Goal: Navigation & Orientation: Find specific page/section

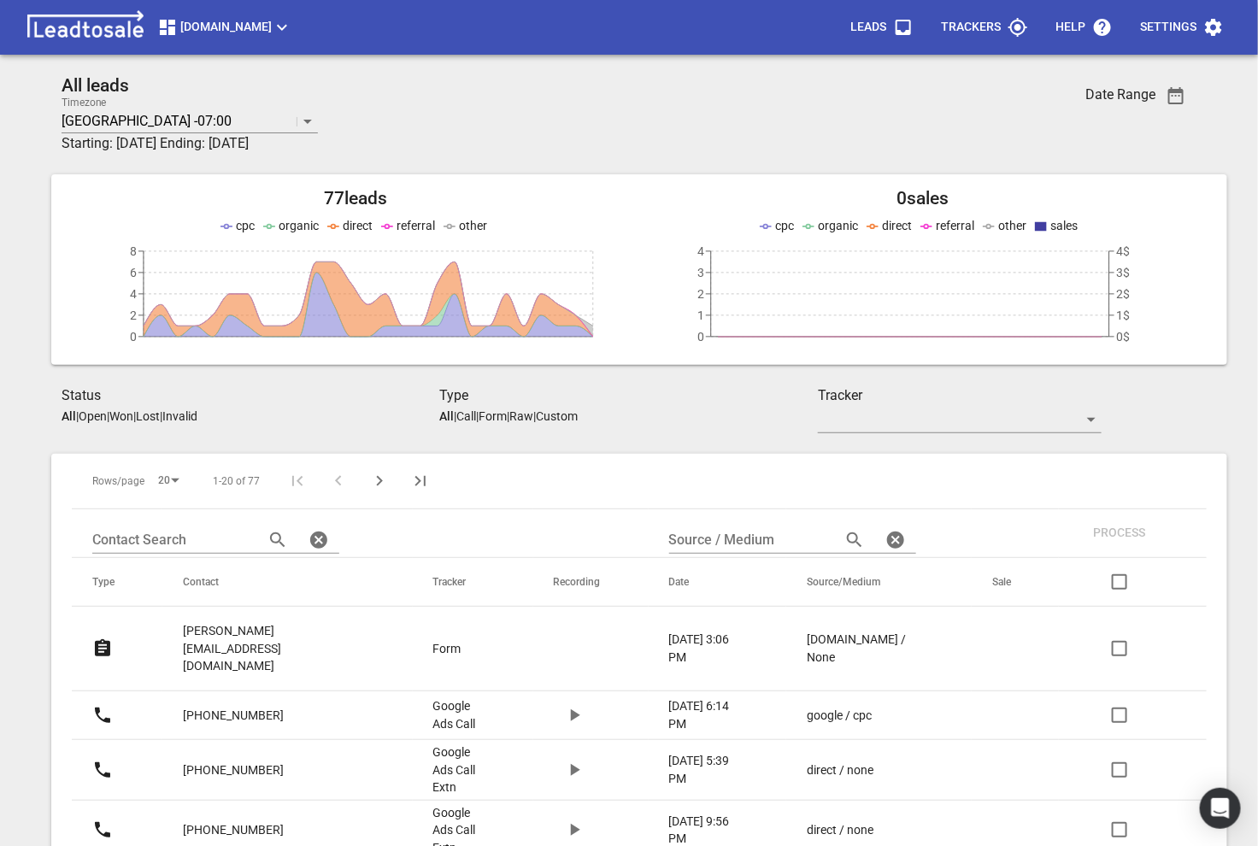
click at [280, 647] on link "steve@industrial.co.nz" at bounding box center [274, 648] width 182 height 77
click at [221, 13] on button "[DOMAIN_NAME]" at bounding box center [224, 27] width 149 height 34
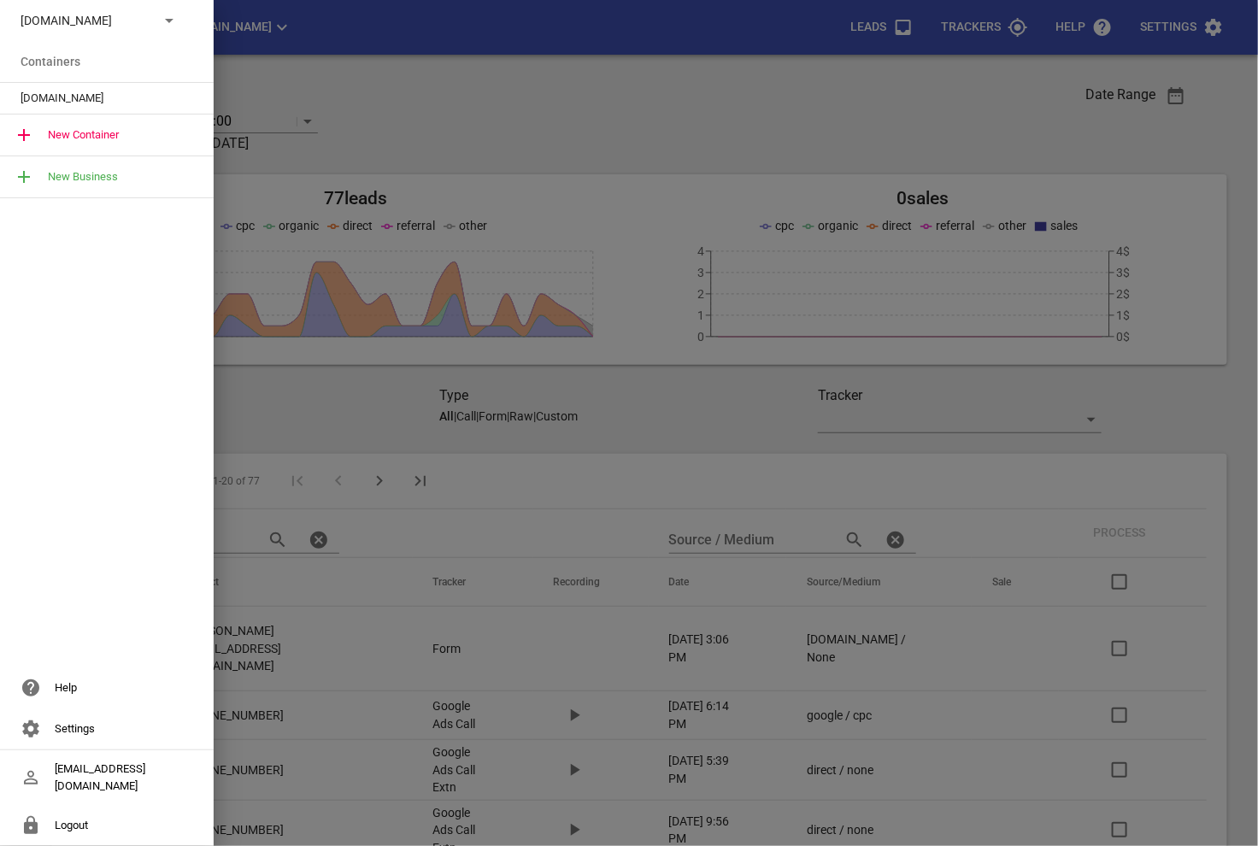
click at [131, 37] on div "[DOMAIN_NAME]" at bounding box center [107, 20] width 214 height 41
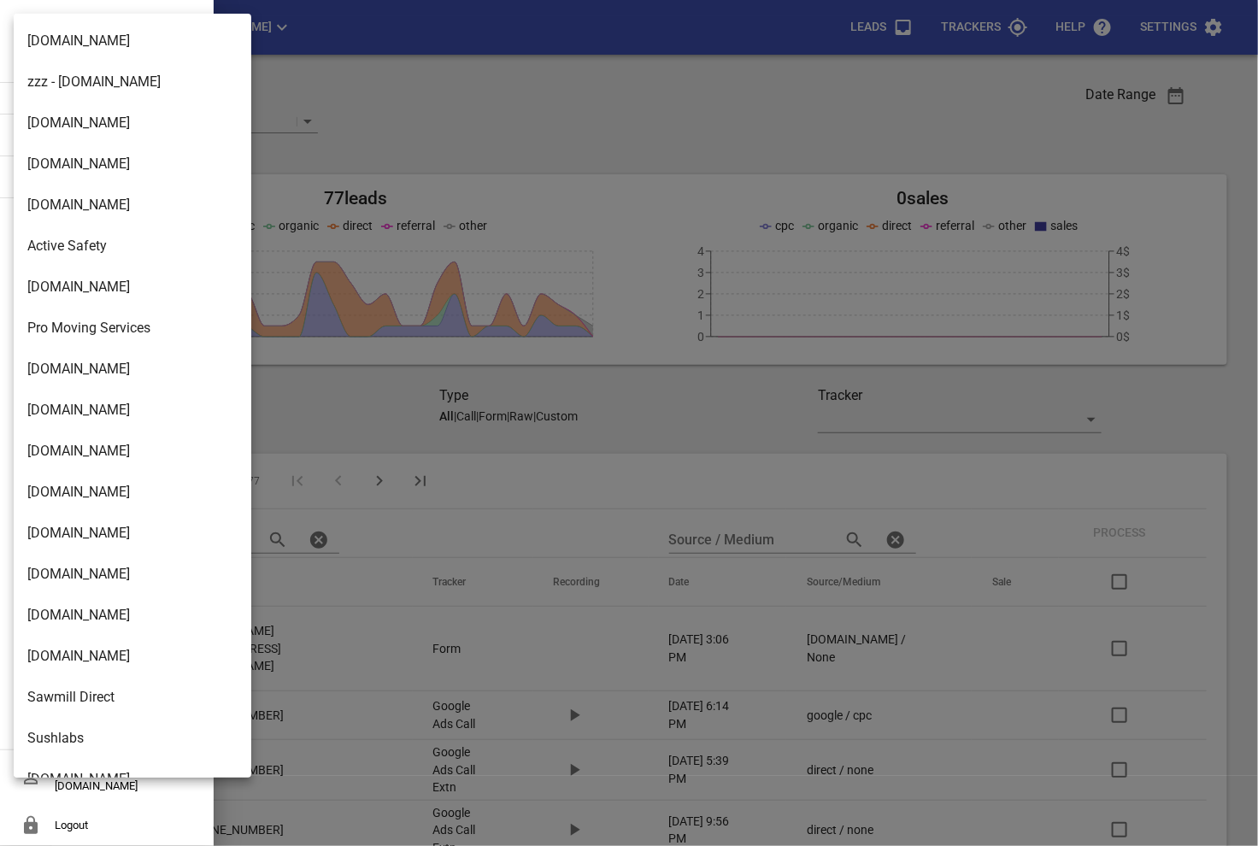
scroll to position [2776, 0]
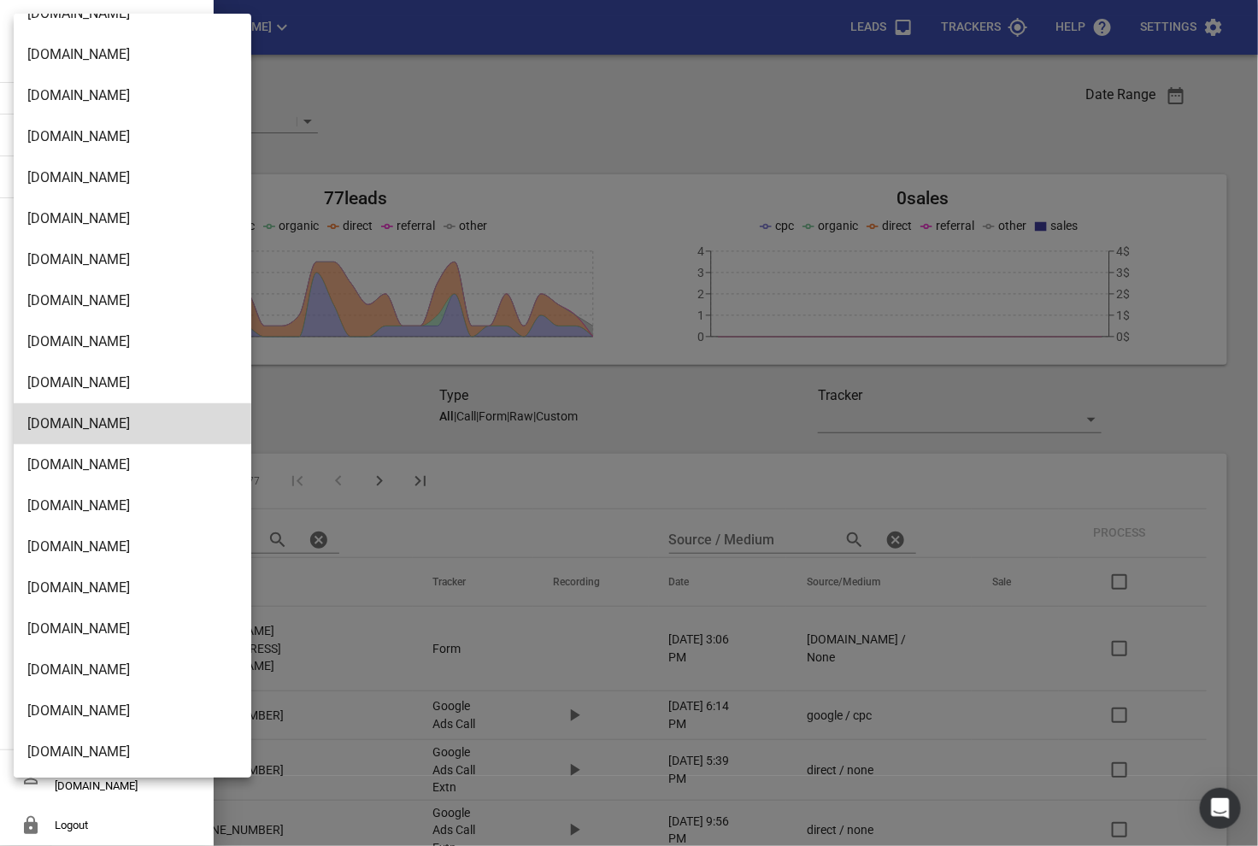
click at [97, 733] on li "[DOMAIN_NAME]" at bounding box center [133, 752] width 238 height 41
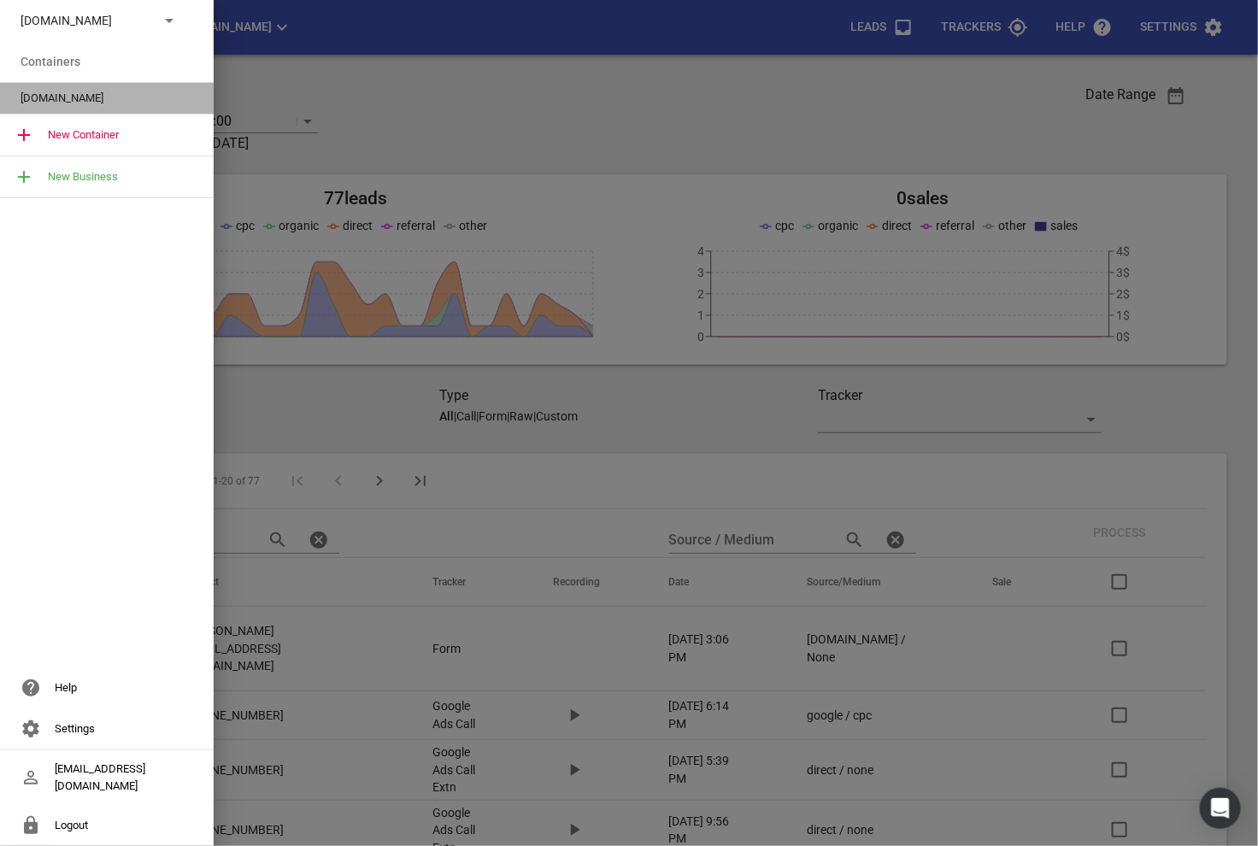
click at [138, 97] on span "[DOMAIN_NAME]" at bounding box center [100, 98] width 159 height 17
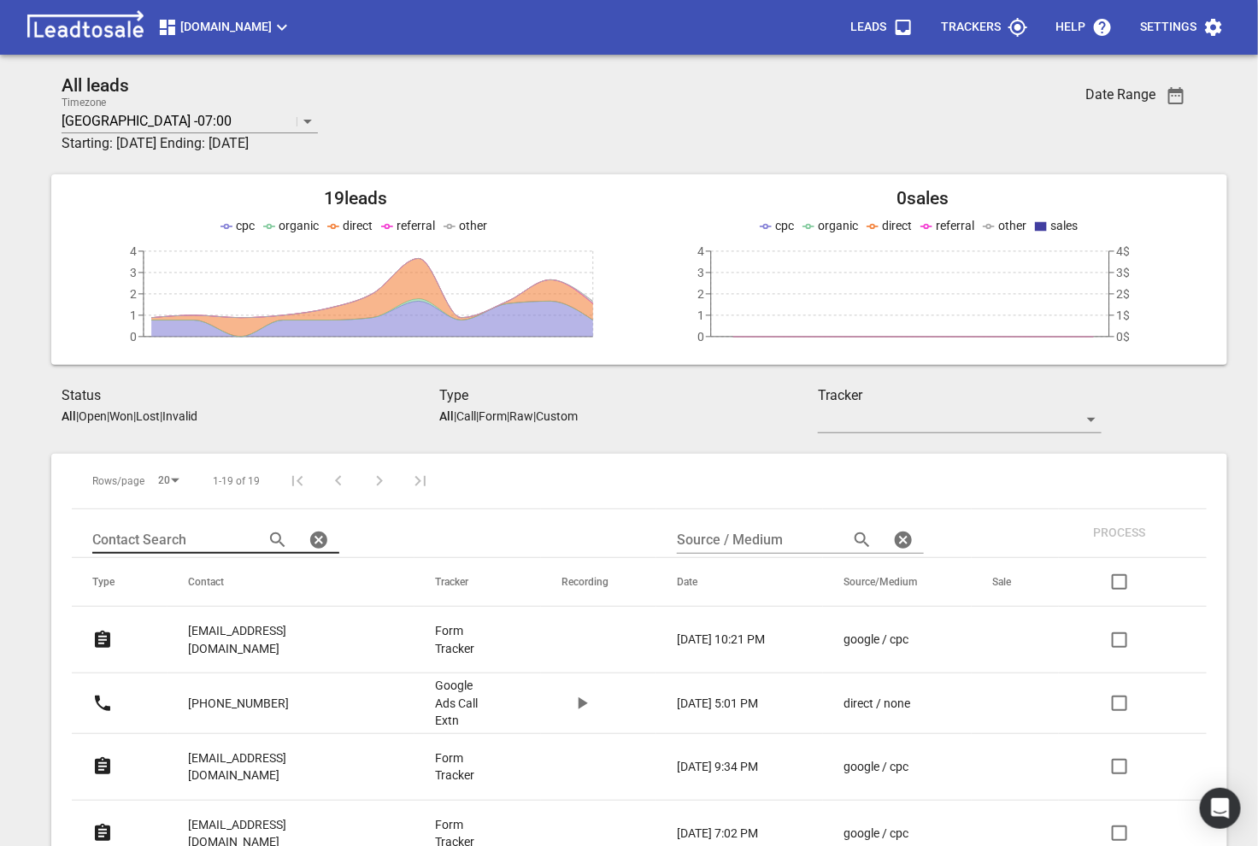
scroll to position [64, 0]
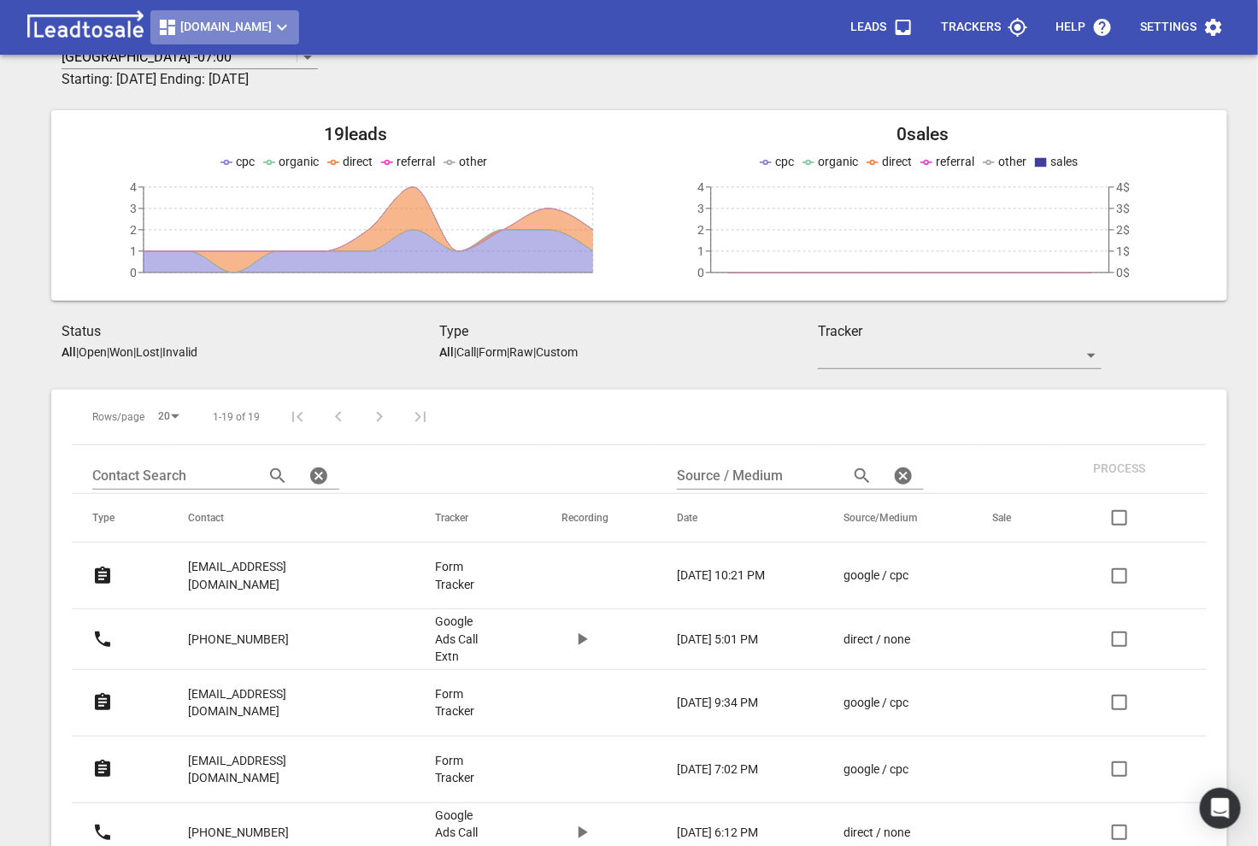
click at [224, 30] on span "[DOMAIN_NAME]" at bounding box center [224, 27] width 135 height 21
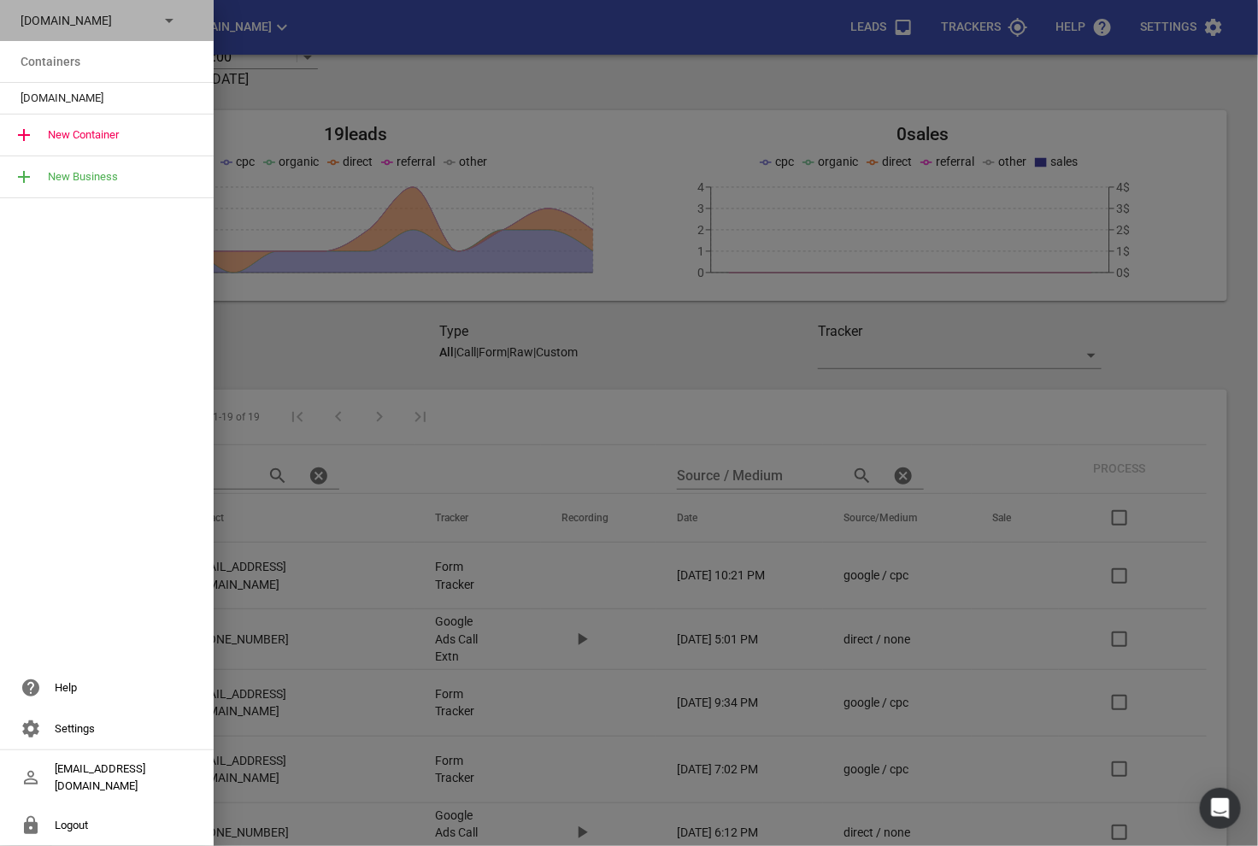
click at [152, 5] on div "[DOMAIN_NAME]" at bounding box center [107, 20] width 214 height 41
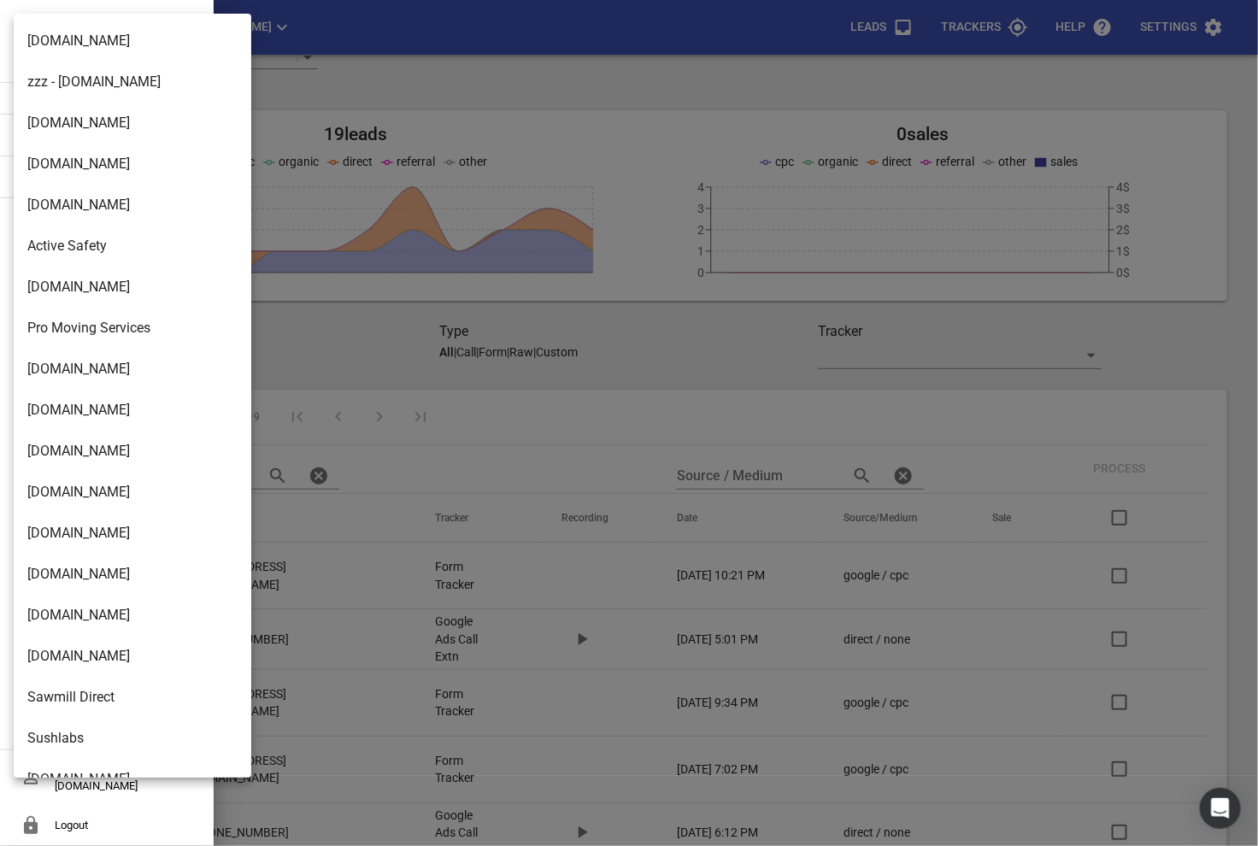
scroll to position [2776, 0]
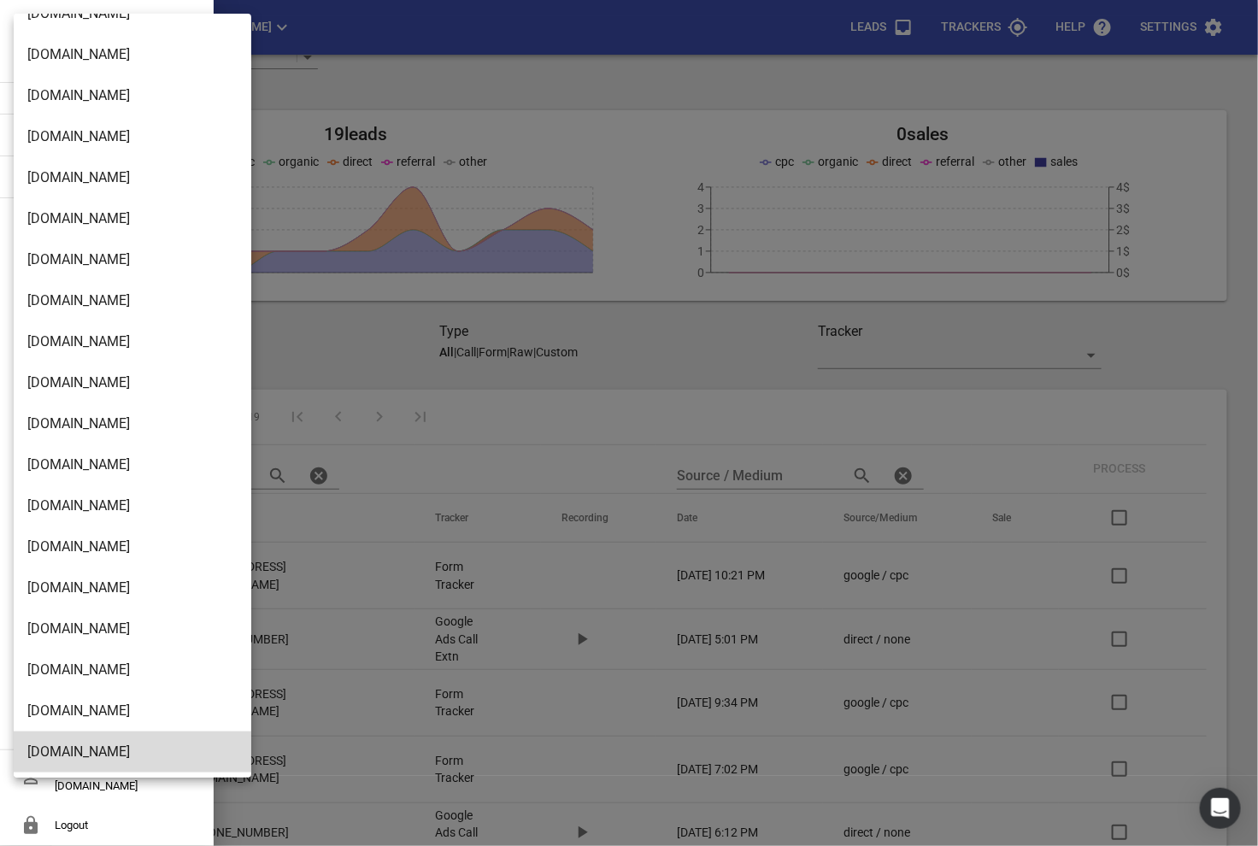
click at [97, 640] on li "[DOMAIN_NAME]" at bounding box center [133, 629] width 238 height 41
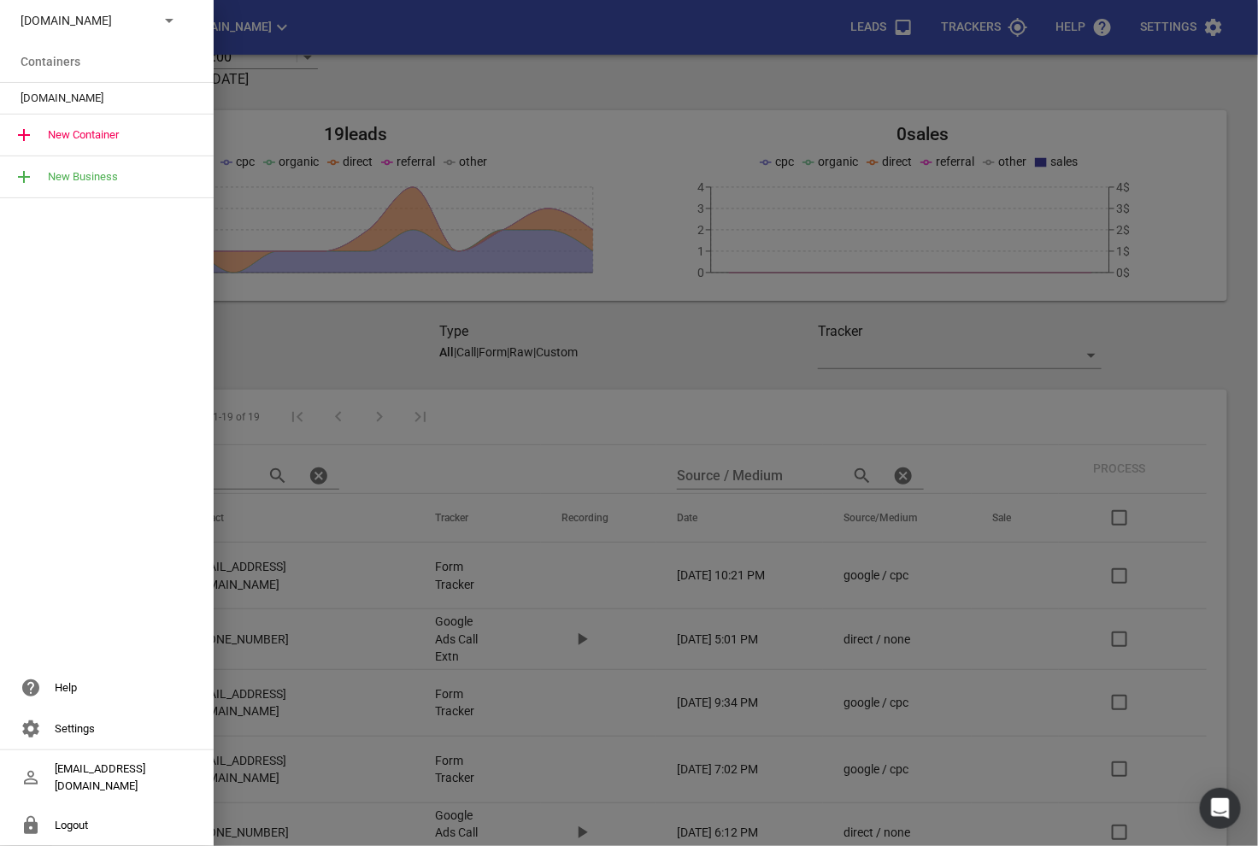
click at [84, 102] on span "[DOMAIN_NAME]" at bounding box center [100, 98] width 159 height 17
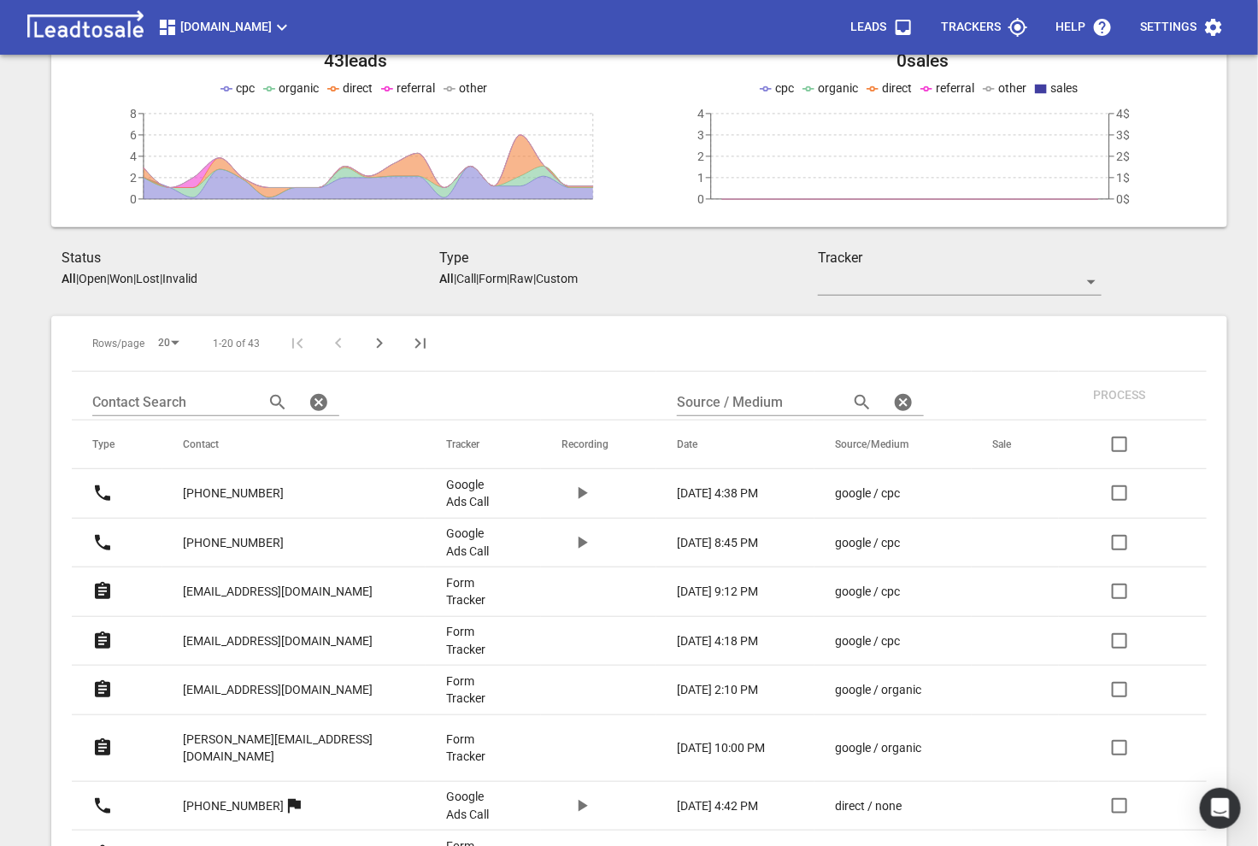
scroll to position [252, 0]
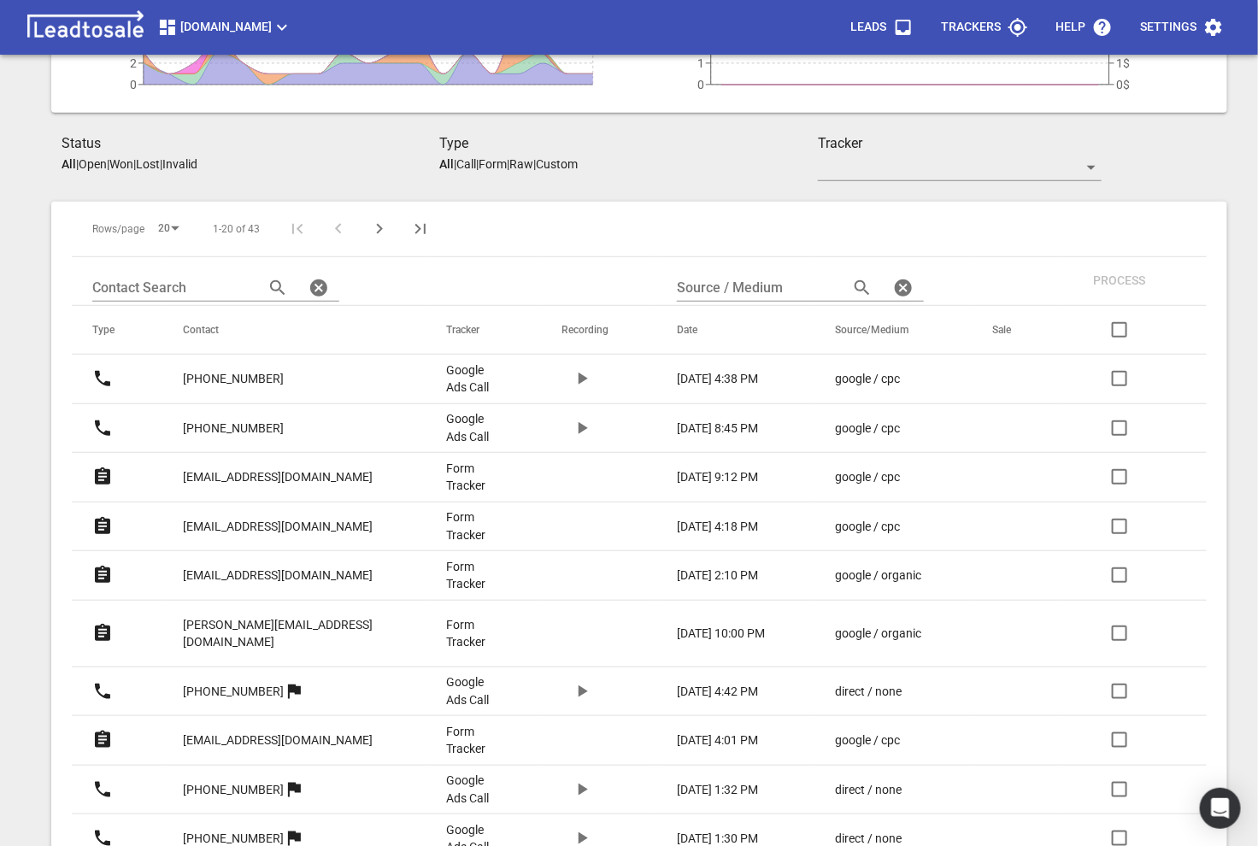
click at [271, 38] on button "[DOMAIN_NAME]" at bounding box center [224, 27] width 149 height 34
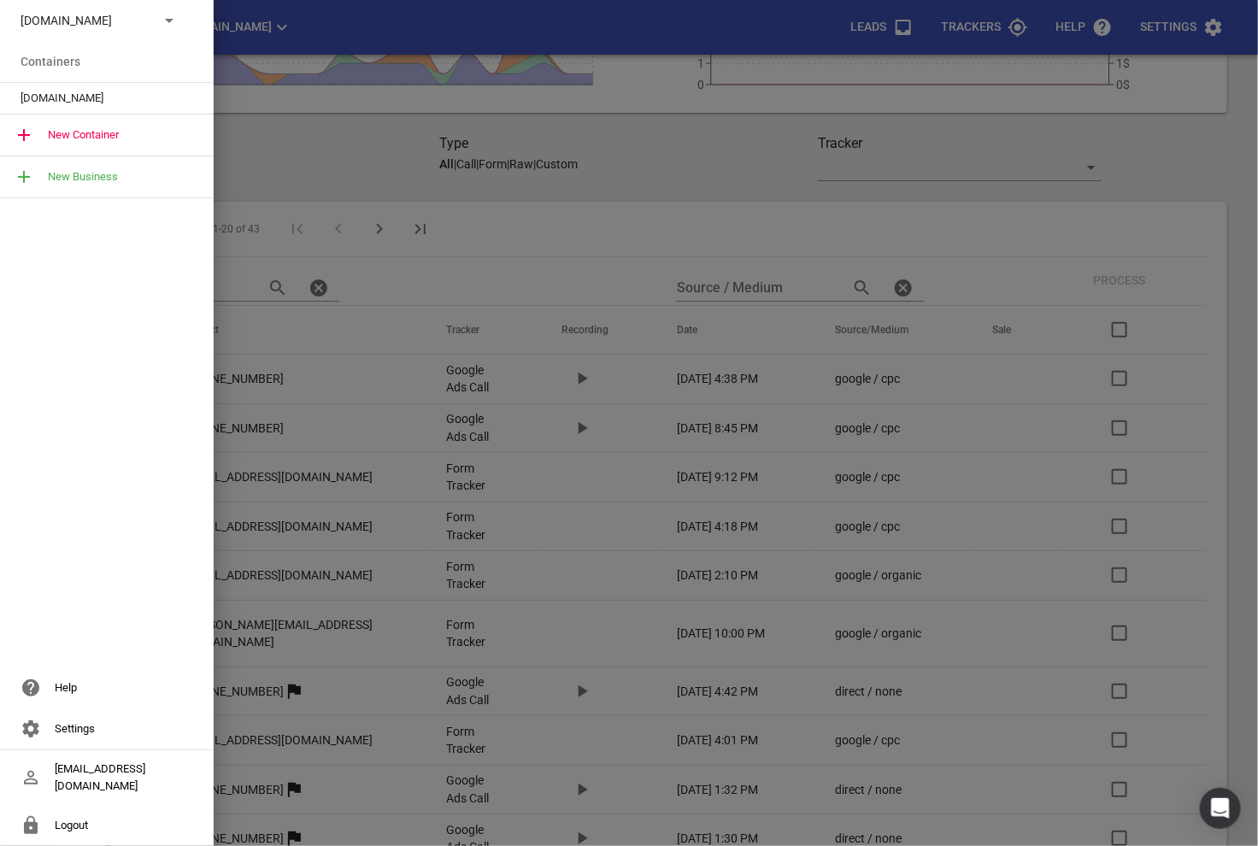
click at [162, 30] on icon at bounding box center [169, 20] width 21 height 21
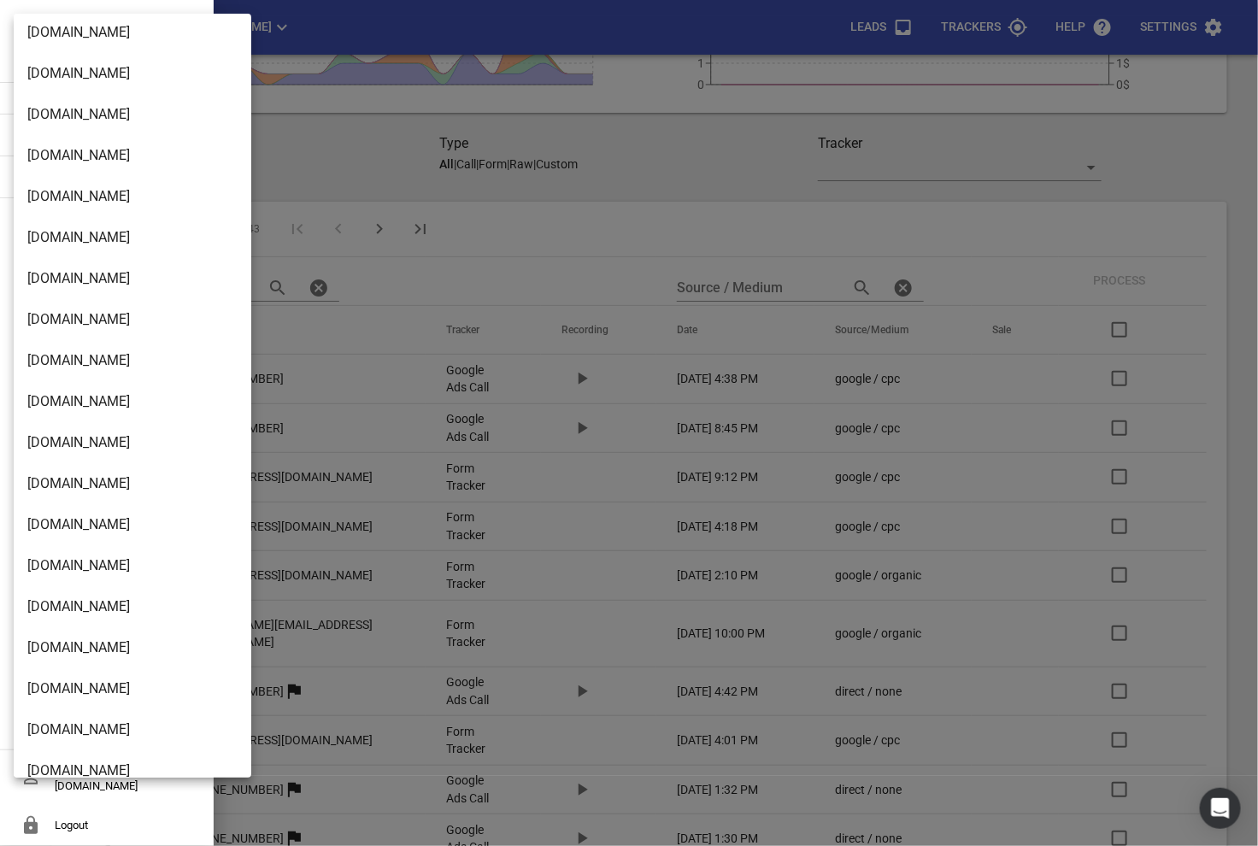
scroll to position [2776, 0]
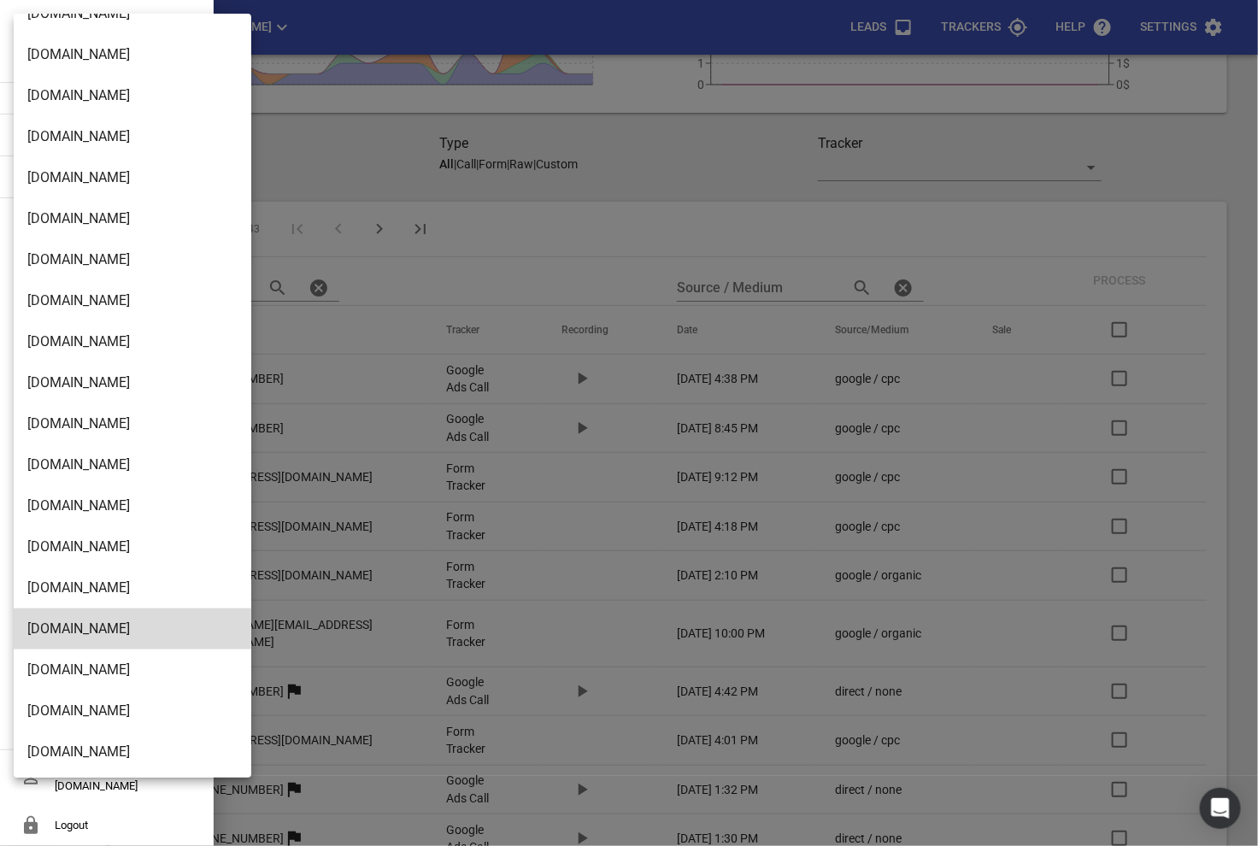
click at [352, 149] on div at bounding box center [629, 423] width 1258 height 846
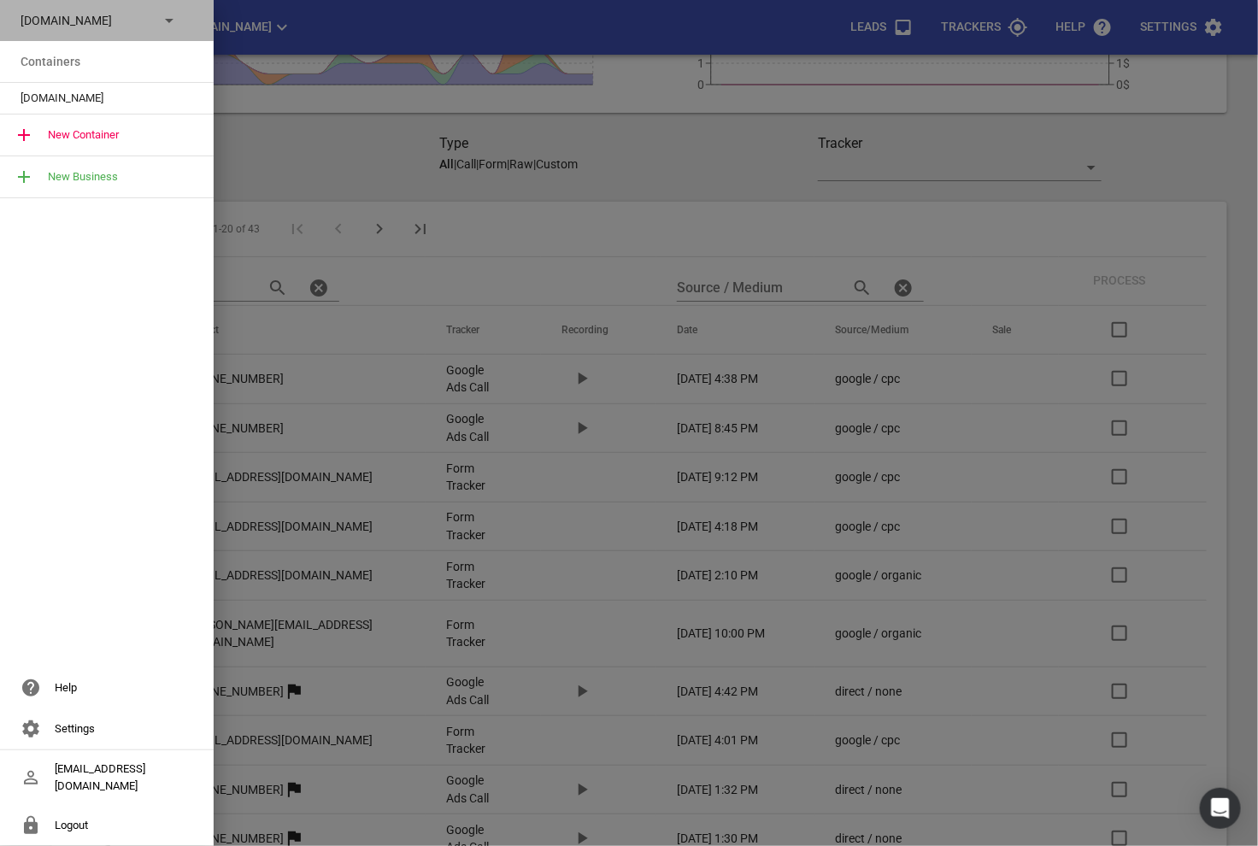
click at [111, 18] on p "[DOMAIN_NAME]" at bounding box center [83, 21] width 125 height 18
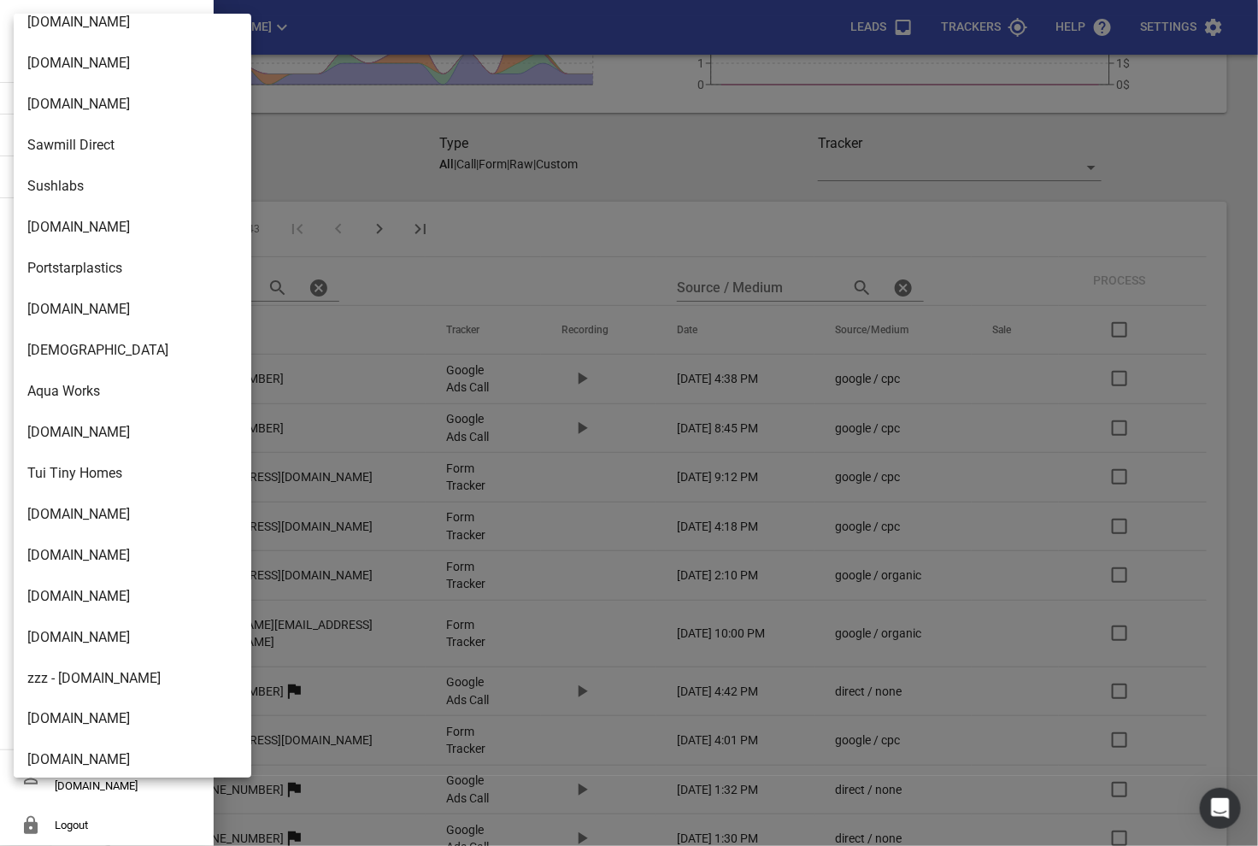
scroll to position [586, 0]
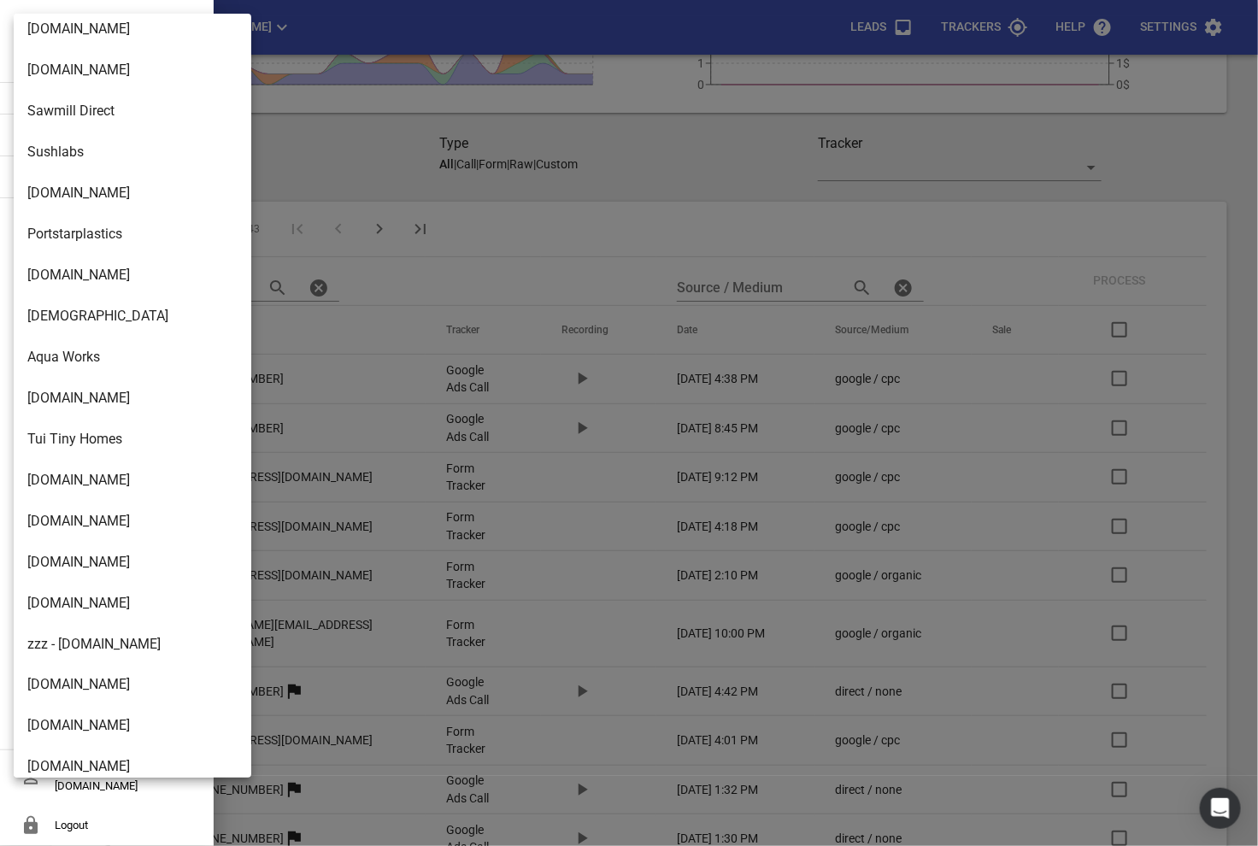
click at [108, 211] on li "[DOMAIN_NAME]" at bounding box center [133, 193] width 238 height 41
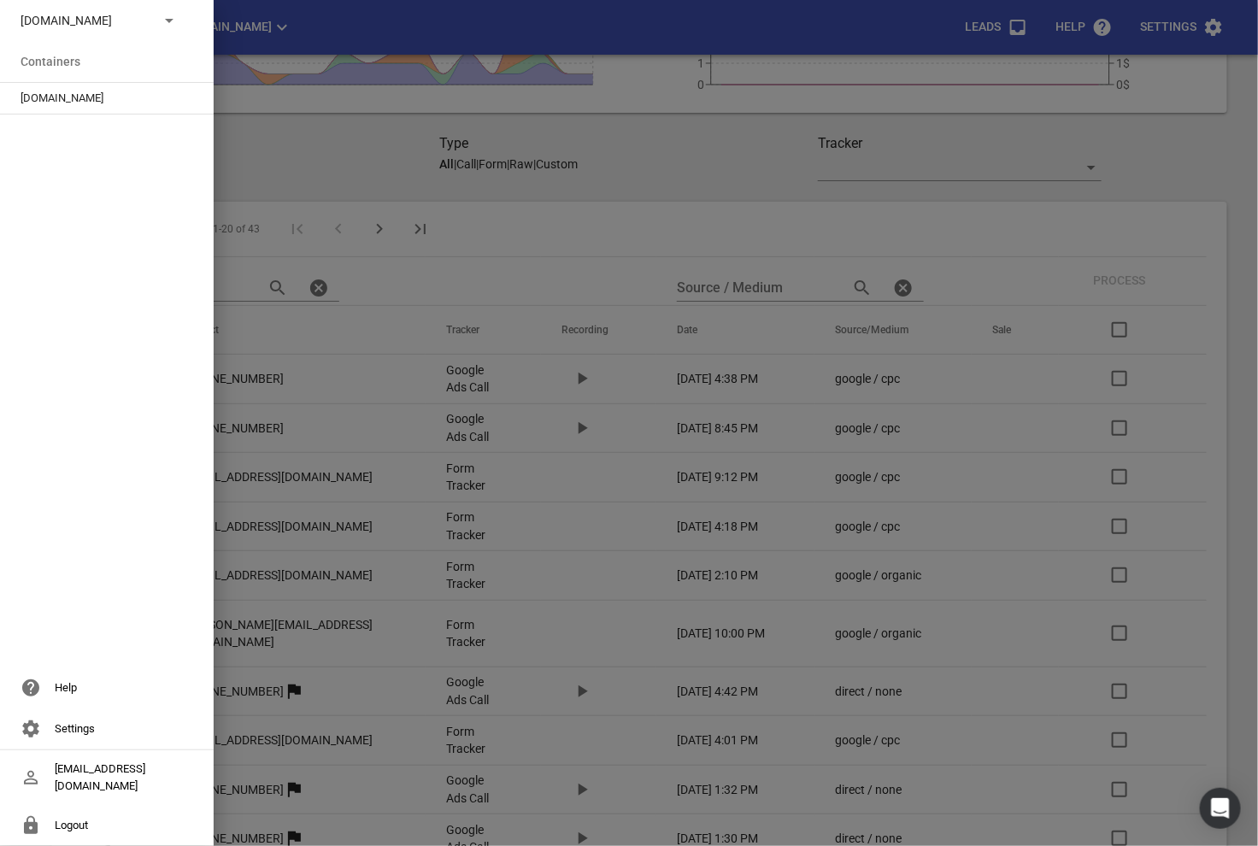
click at [44, 74] on li "Containers" at bounding box center [107, 61] width 214 height 41
click at [44, 95] on span "[DOMAIN_NAME]" at bounding box center [100, 98] width 159 height 17
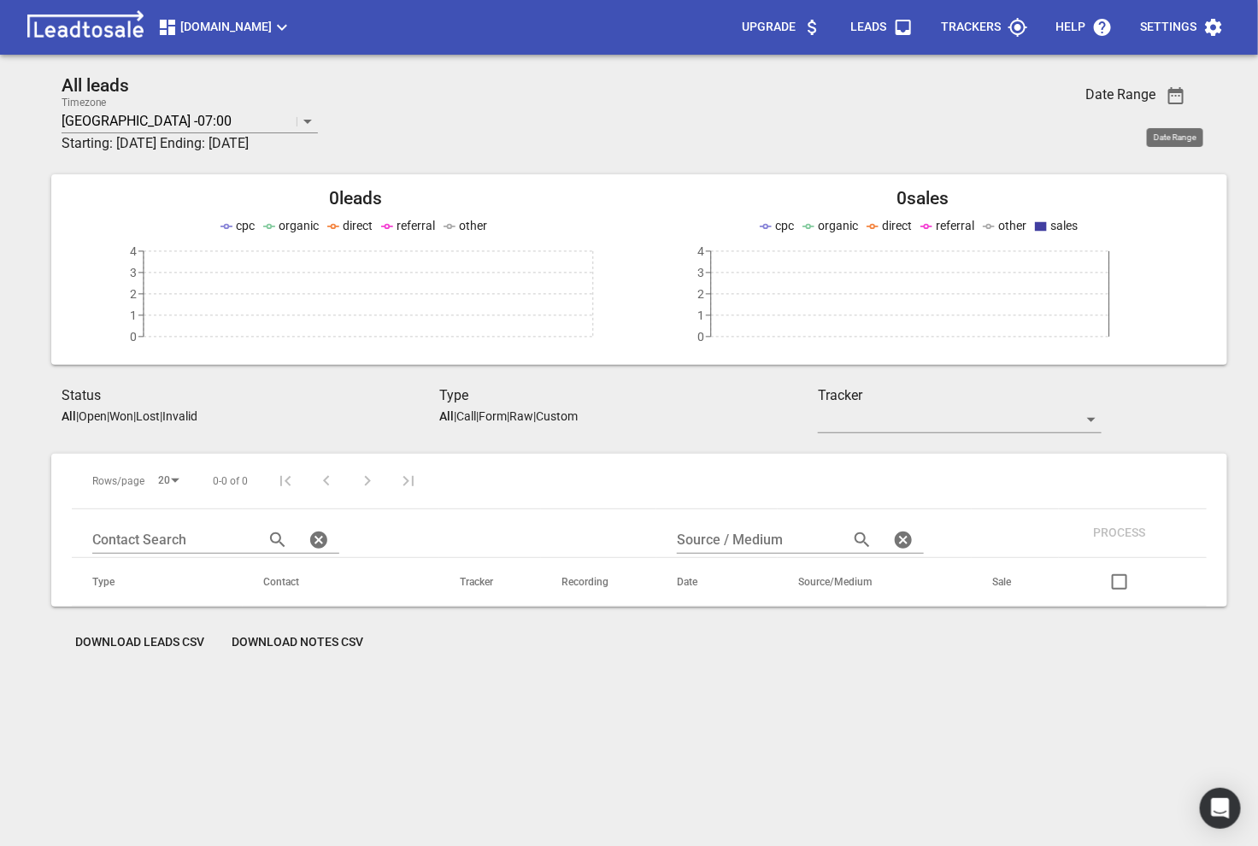
click at [1163, 89] on span "button" at bounding box center [1176, 95] width 41 height 21
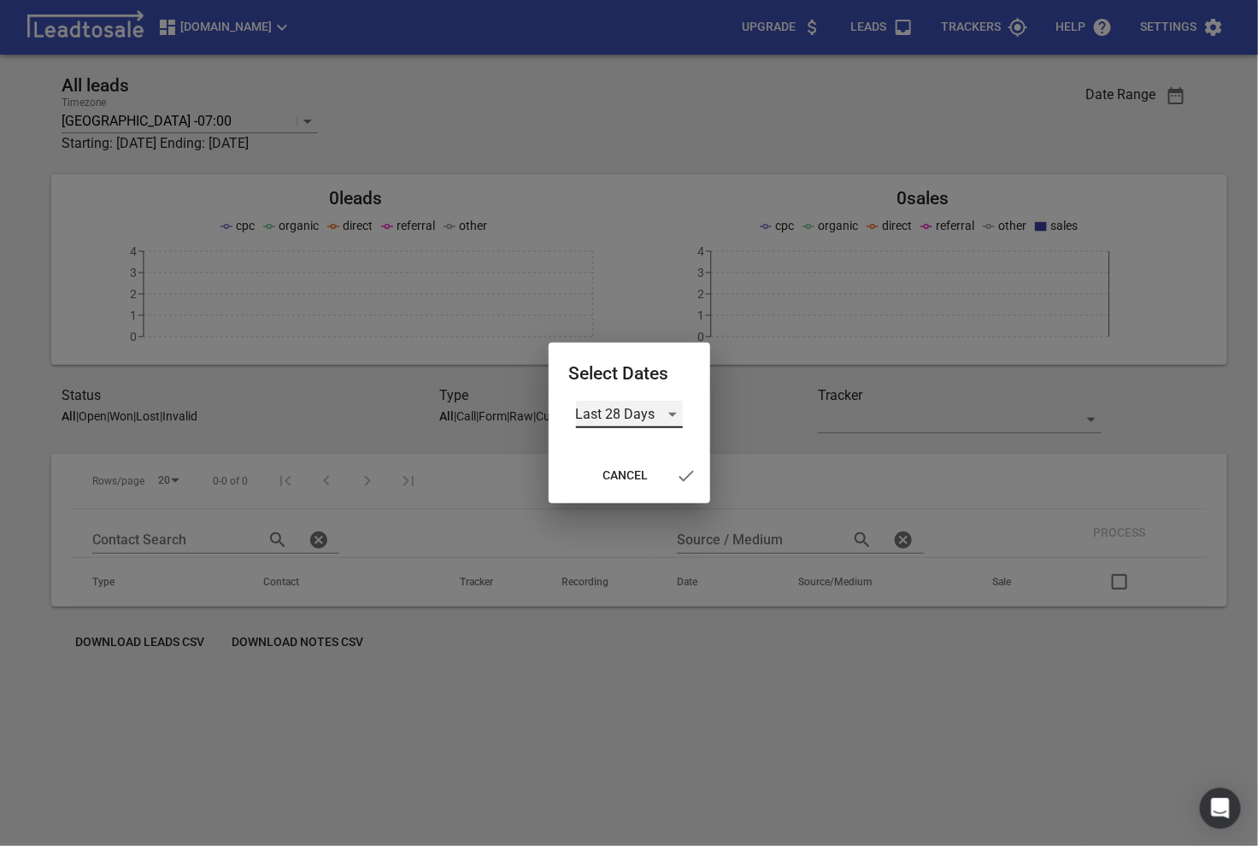
click at [617, 403] on div "Last 28 Days" at bounding box center [629, 414] width 107 height 27
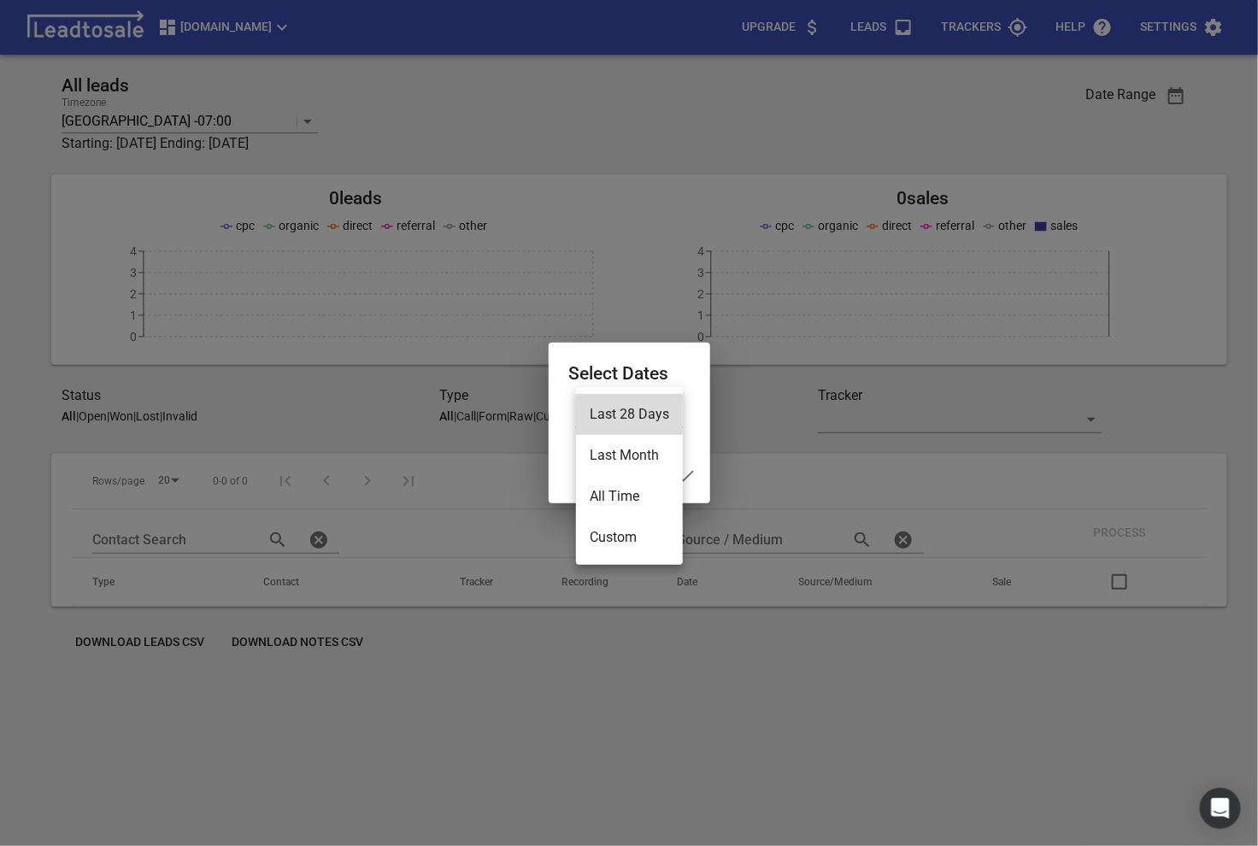
click at [623, 479] on li "All Time" at bounding box center [629, 496] width 107 height 41
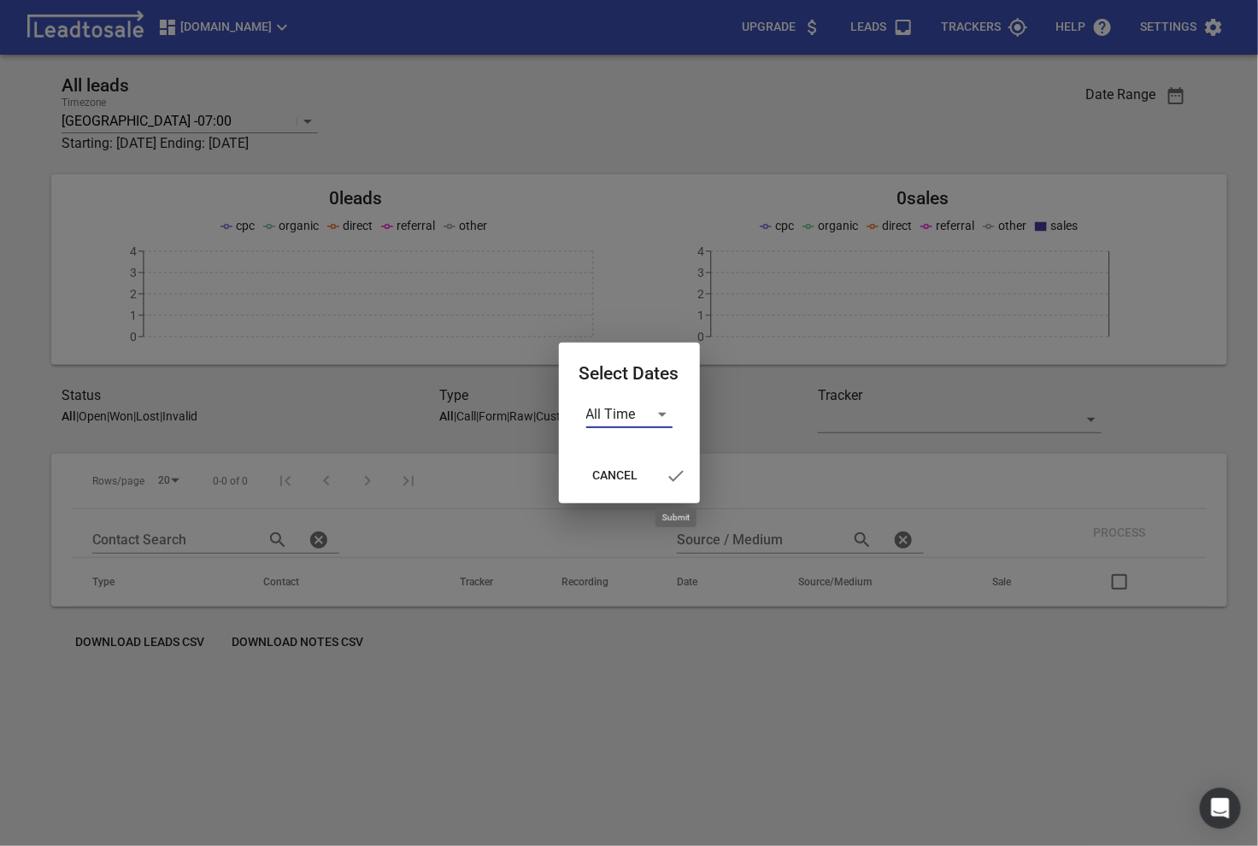
click at [662, 474] on span "button" at bounding box center [676, 476] width 41 height 21
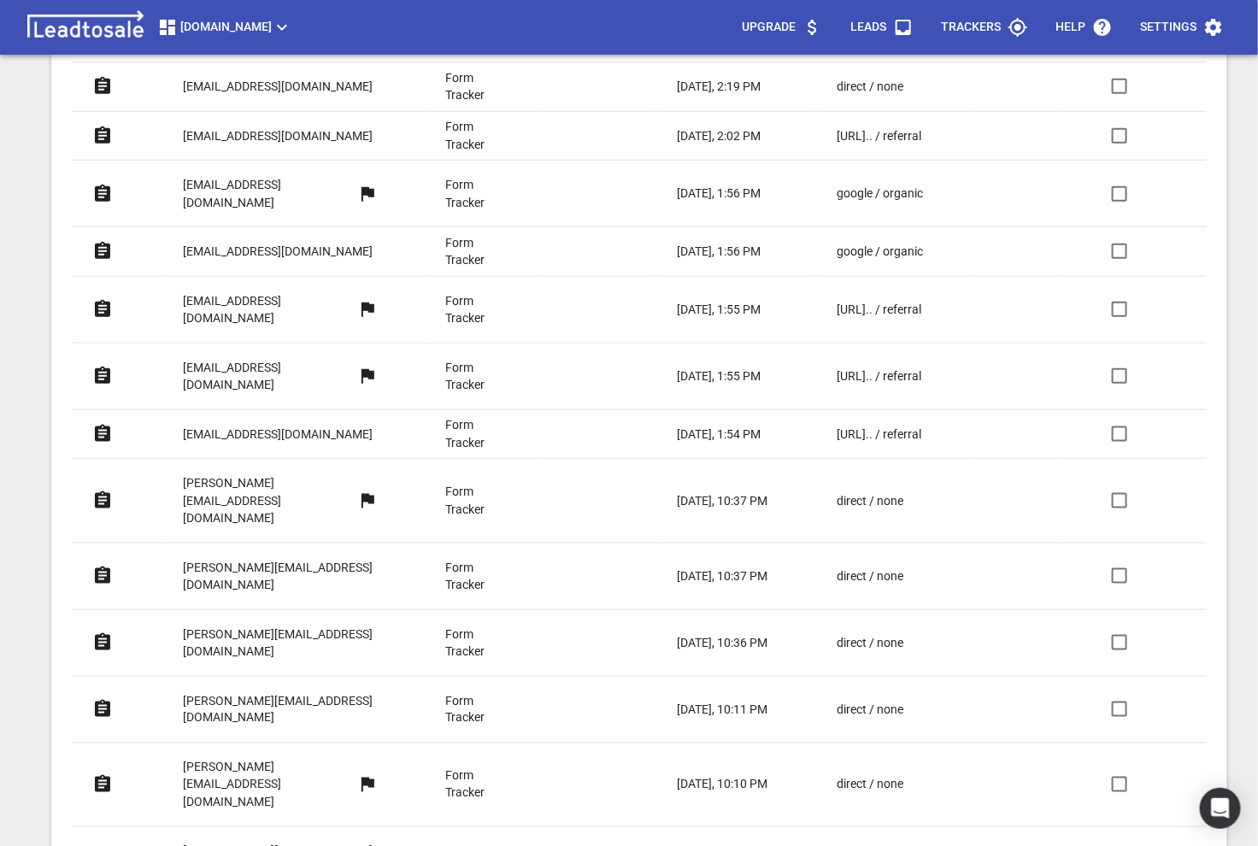
scroll to position [877, 0]
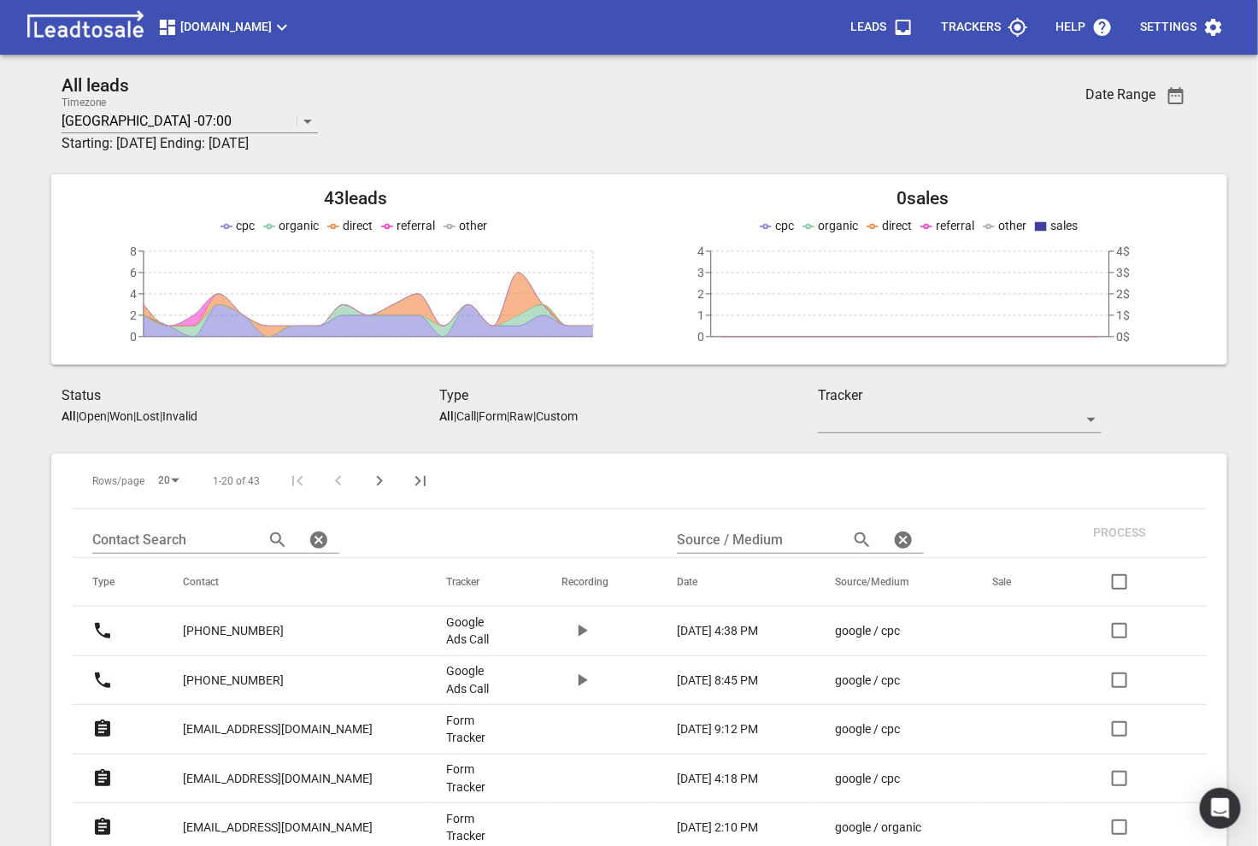
click at [381, 484] on icon "Next Page" at bounding box center [379, 481] width 21 height 21
click at [381, 484] on icon "Next Page" at bounding box center [385, 481] width 21 height 21
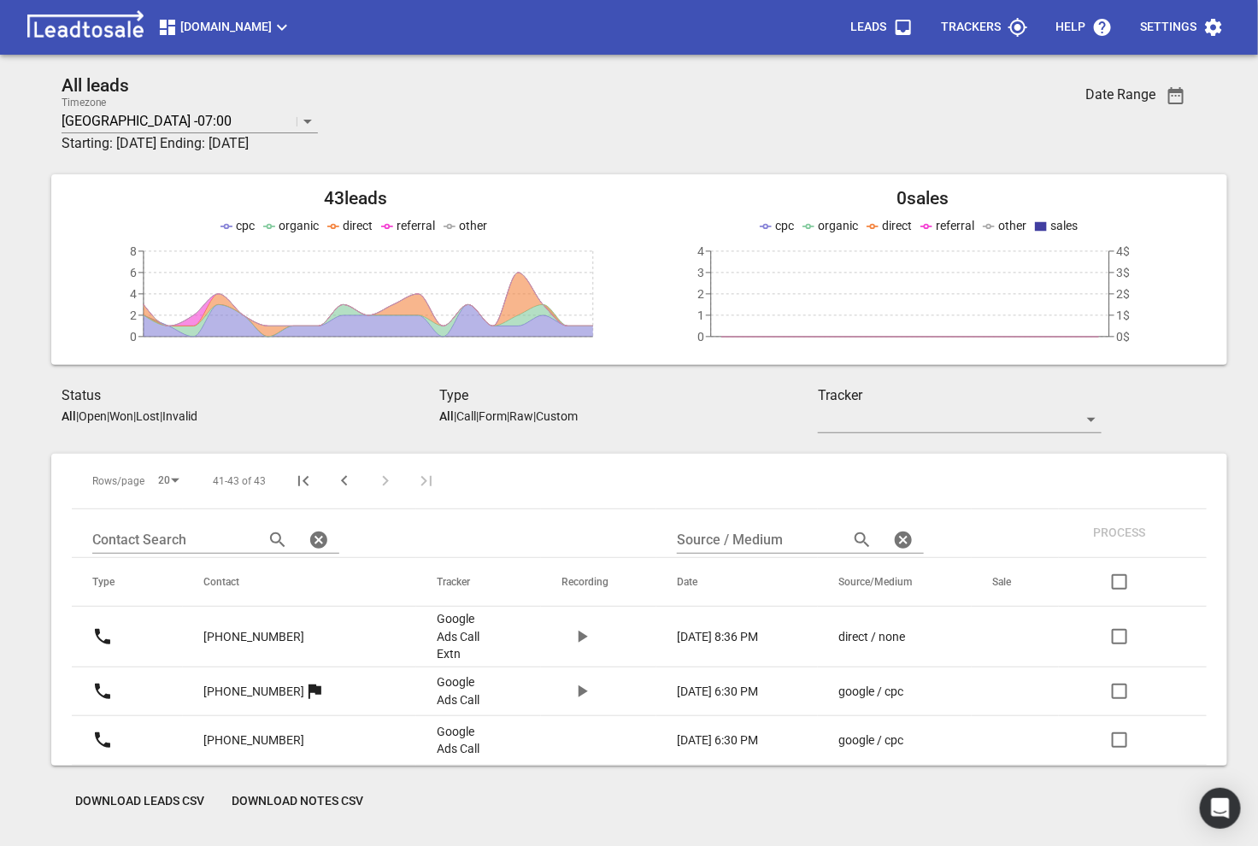
click at [381, 484] on div at bounding box center [365, 481] width 164 height 41
click at [344, 484] on icon "Previous Page" at bounding box center [344, 481] width 6 height 10
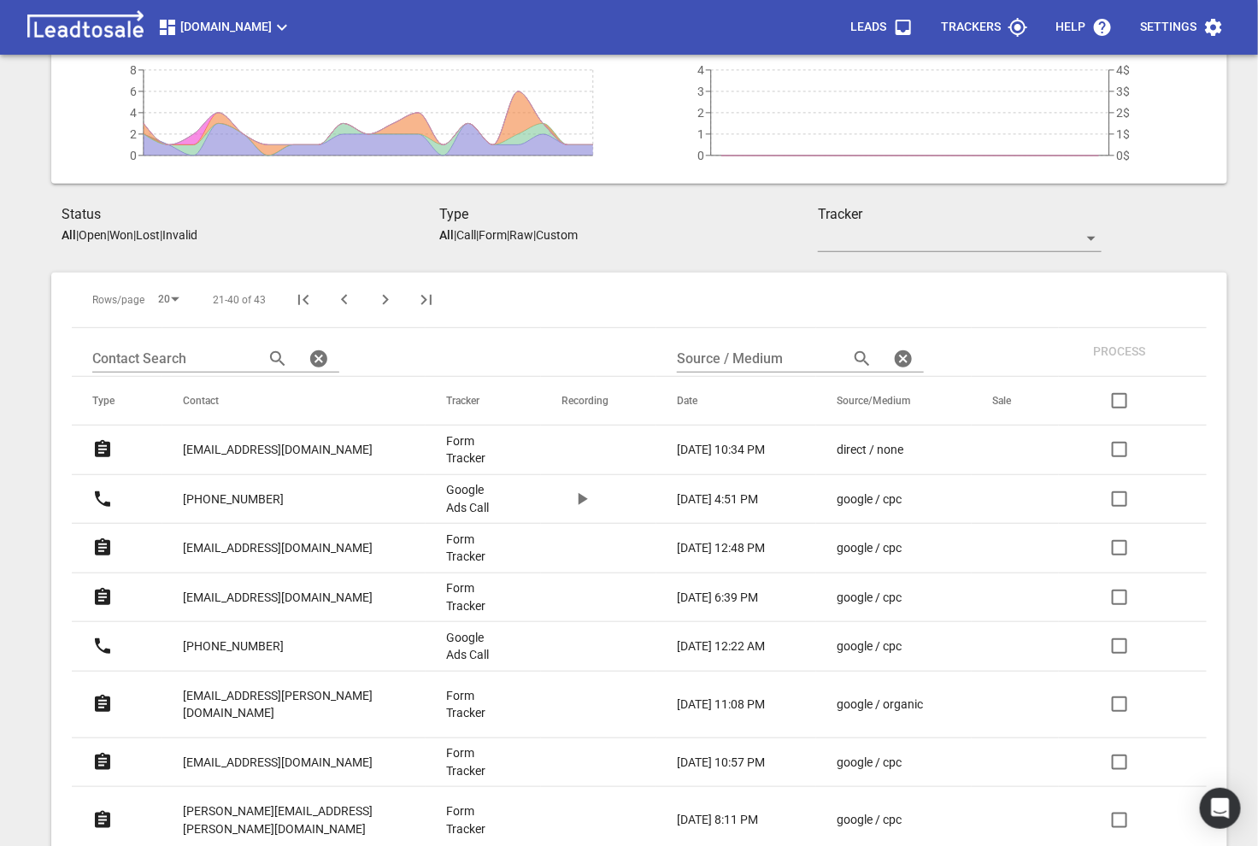
scroll to position [342, 0]
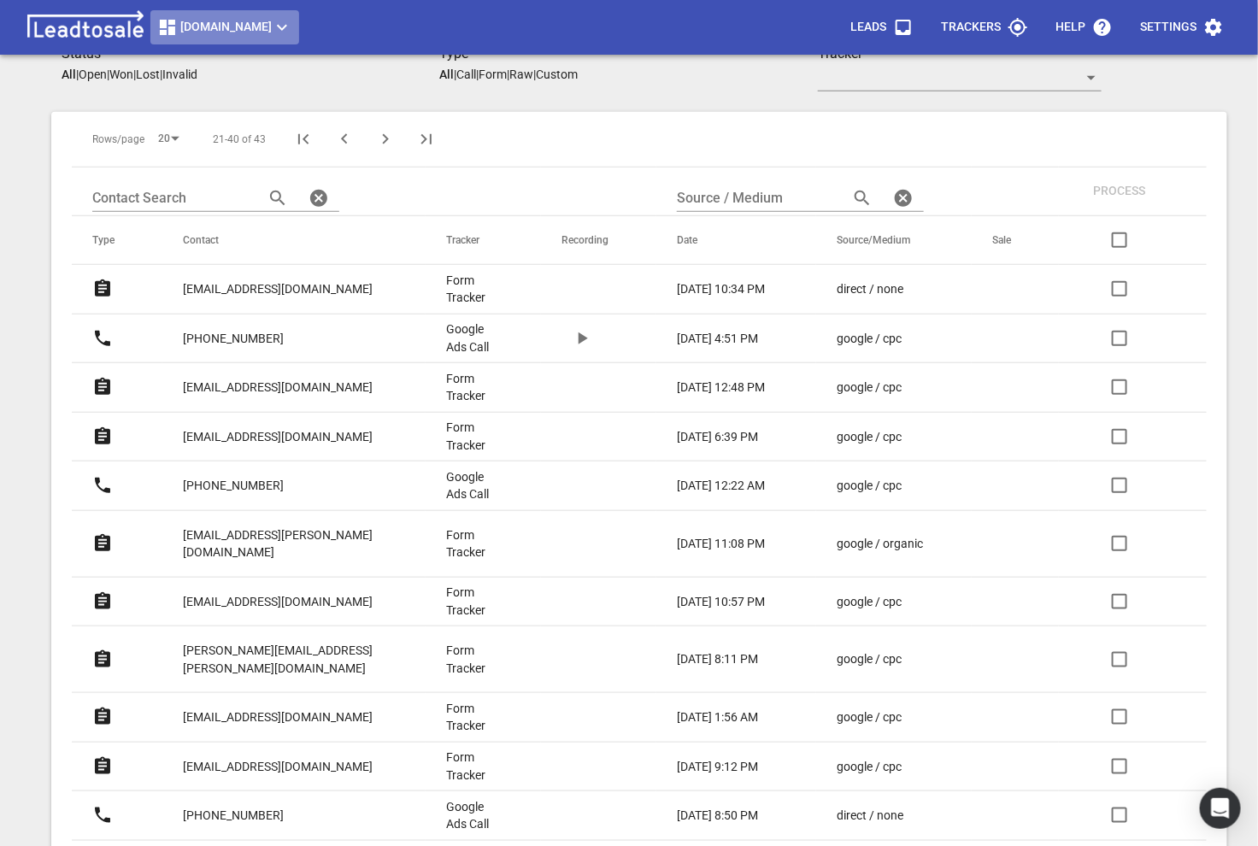
click at [279, 25] on span "[DOMAIN_NAME]" at bounding box center [224, 27] width 135 height 21
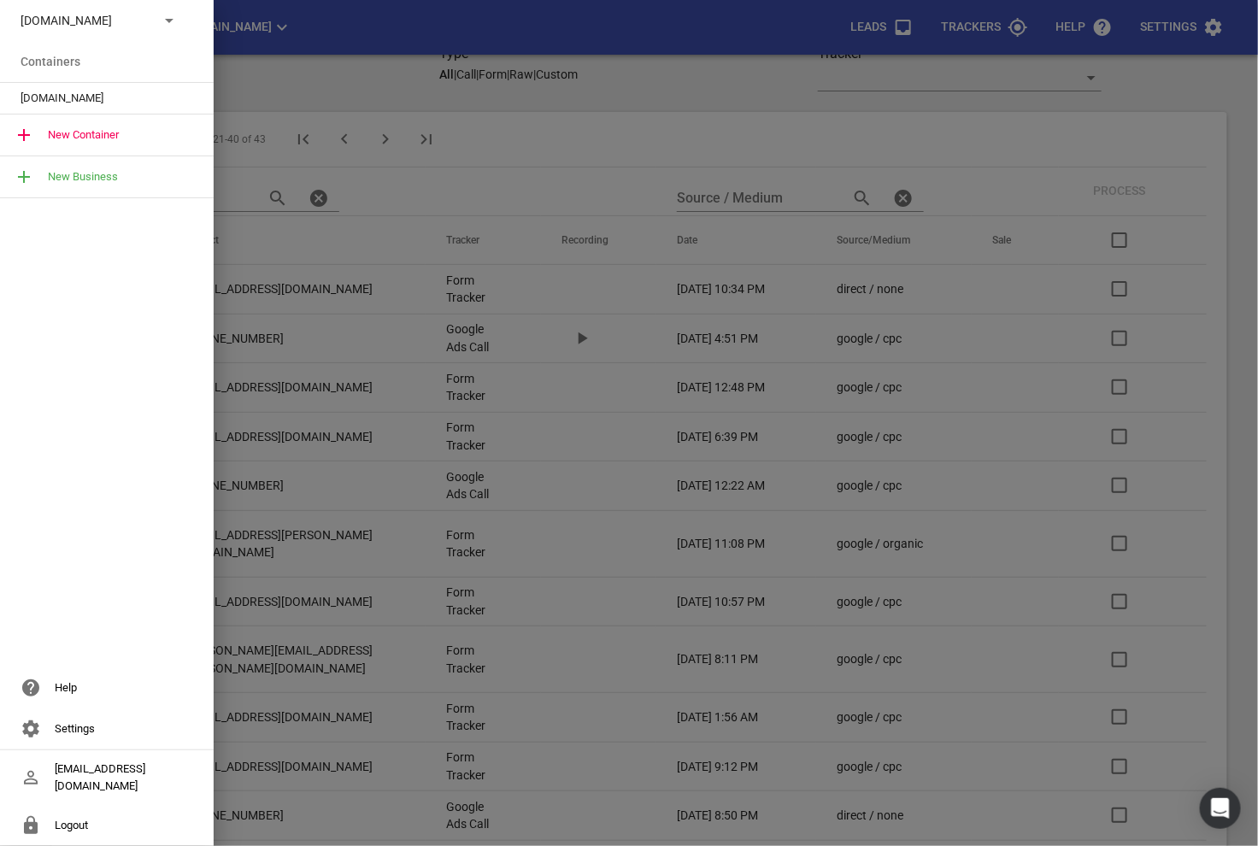
click at [128, 5] on div "[DOMAIN_NAME]" at bounding box center [107, 20] width 214 height 41
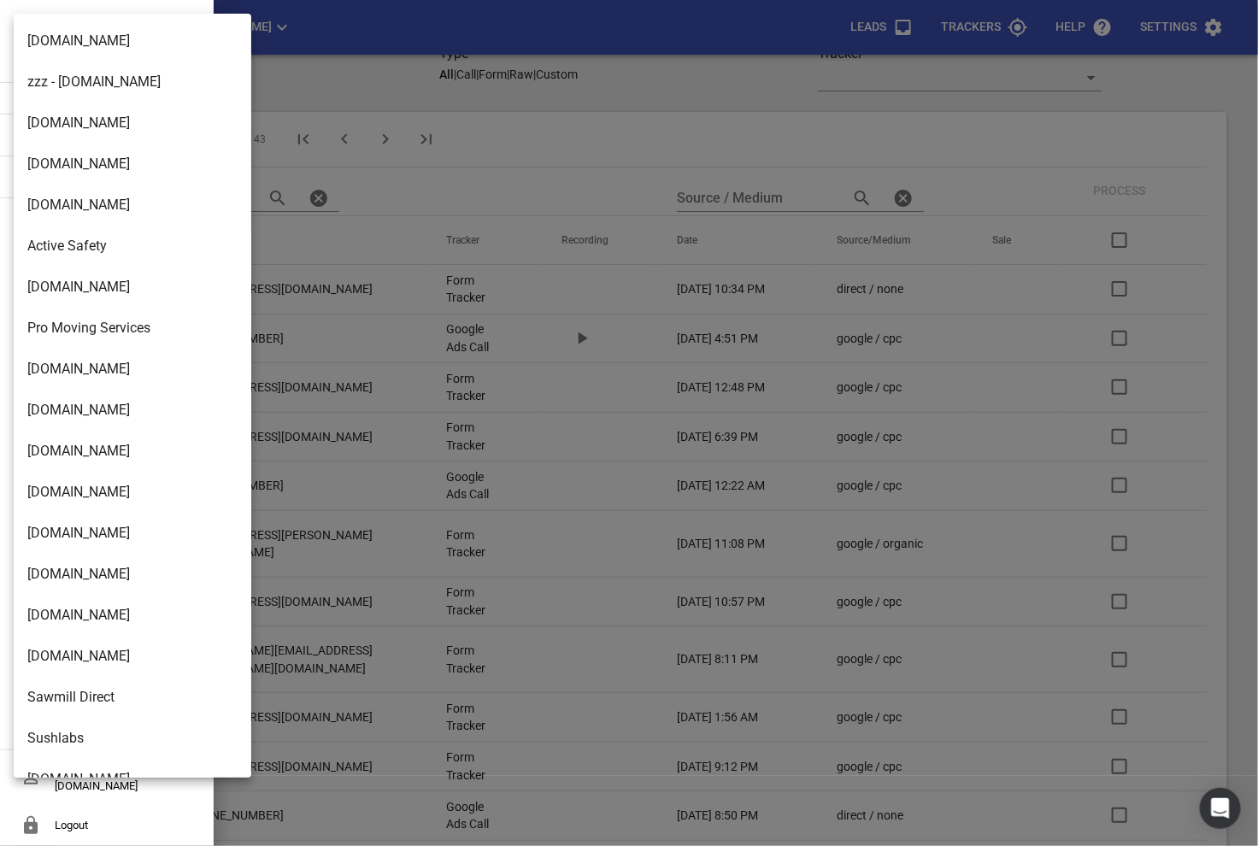
scroll to position [2776, 0]
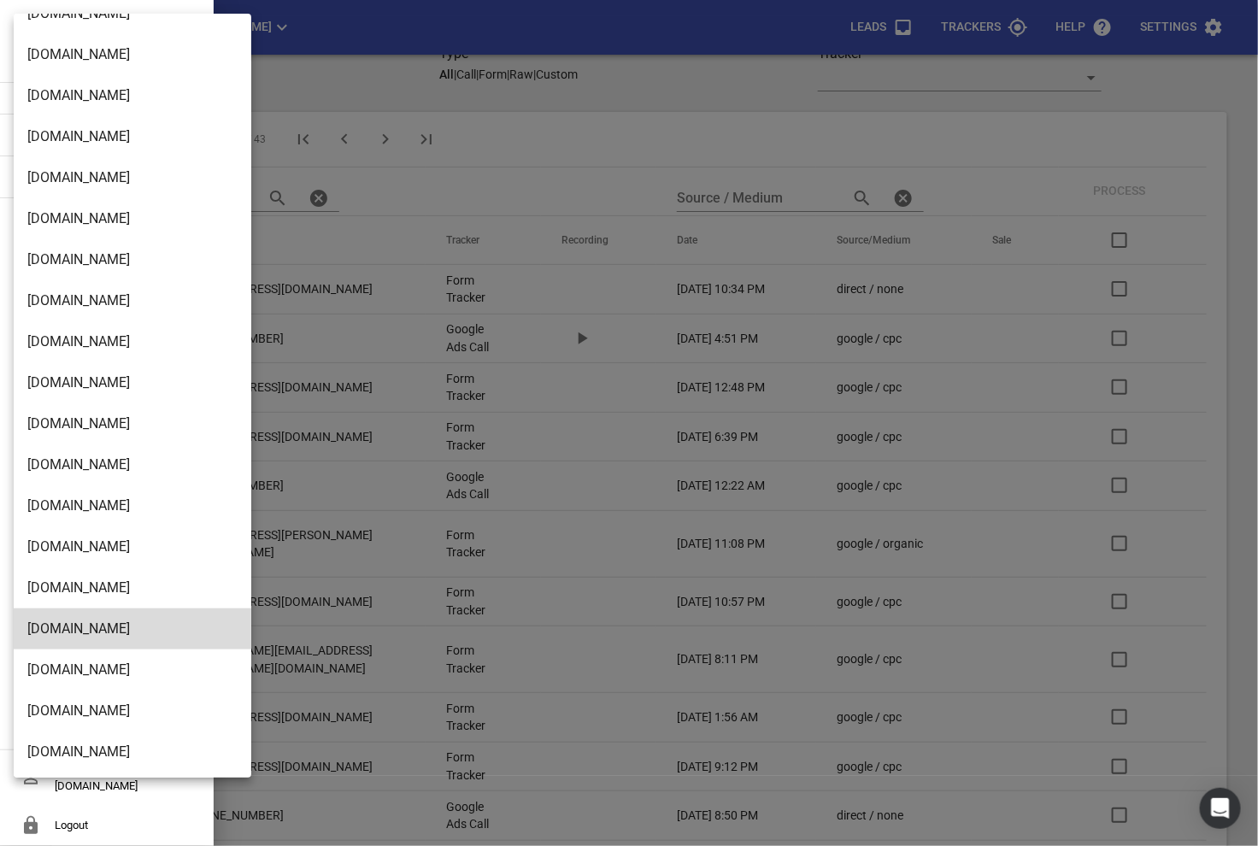
click at [118, 542] on li "[DOMAIN_NAME]" at bounding box center [133, 547] width 238 height 41
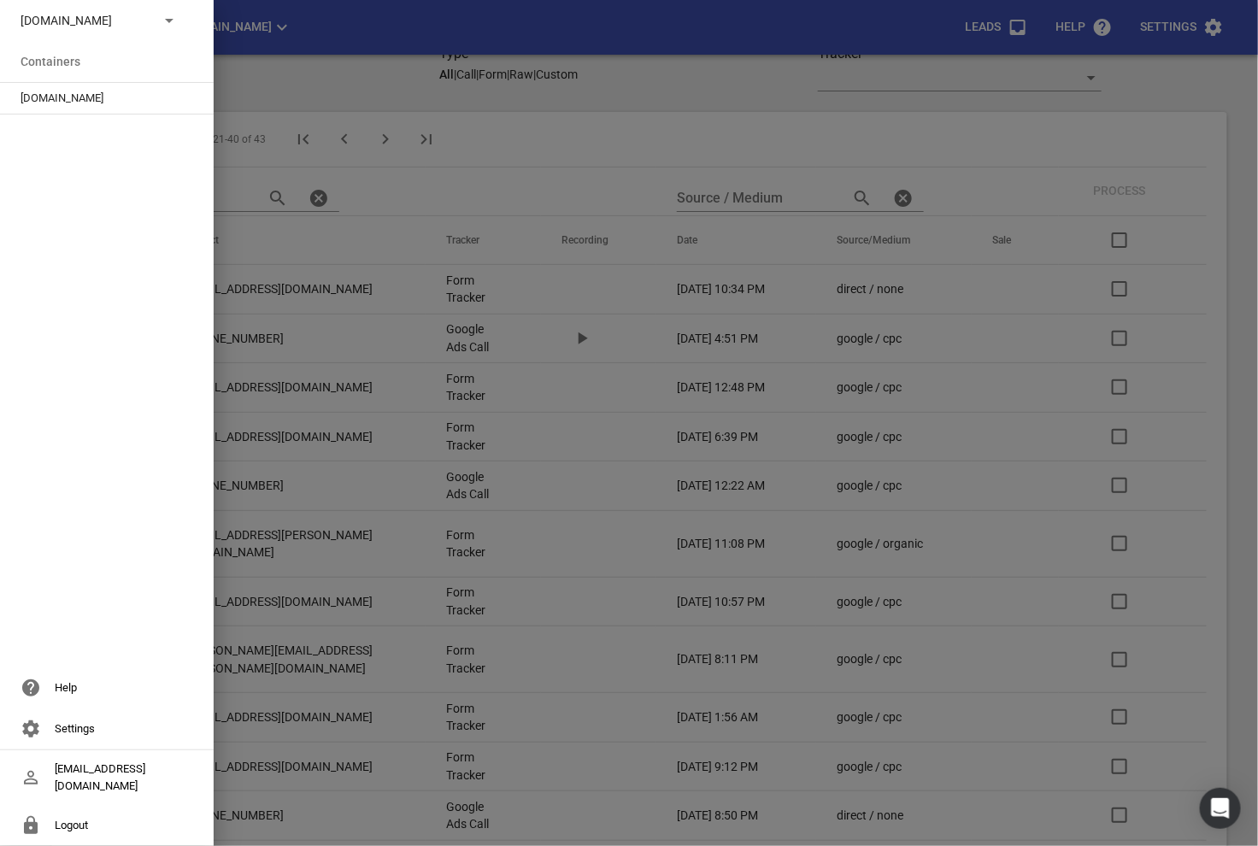
click at [62, 95] on span "[DOMAIN_NAME]" at bounding box center [100, 98] width 159 height 17
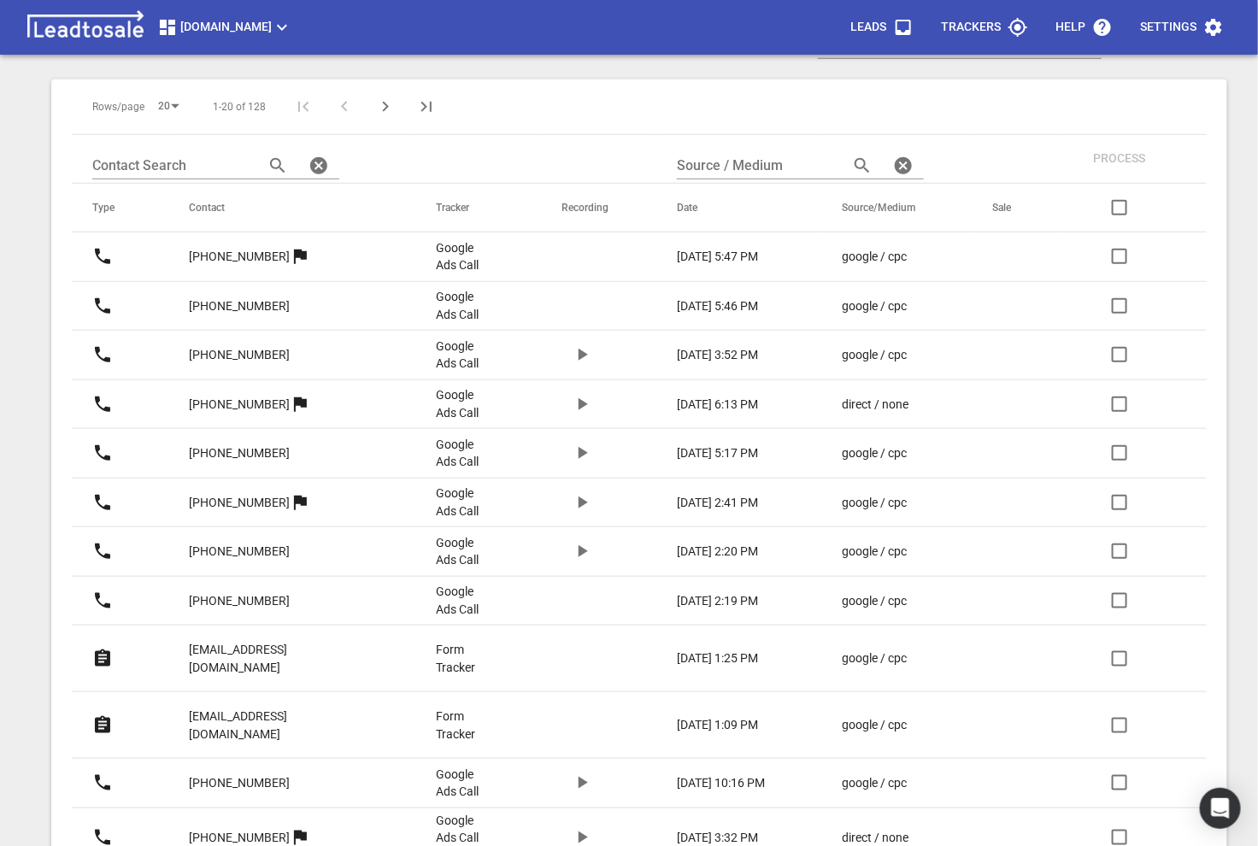
scroll to position [373, 0]
